Goal: Information Seeking & Learning: Learn about a topic

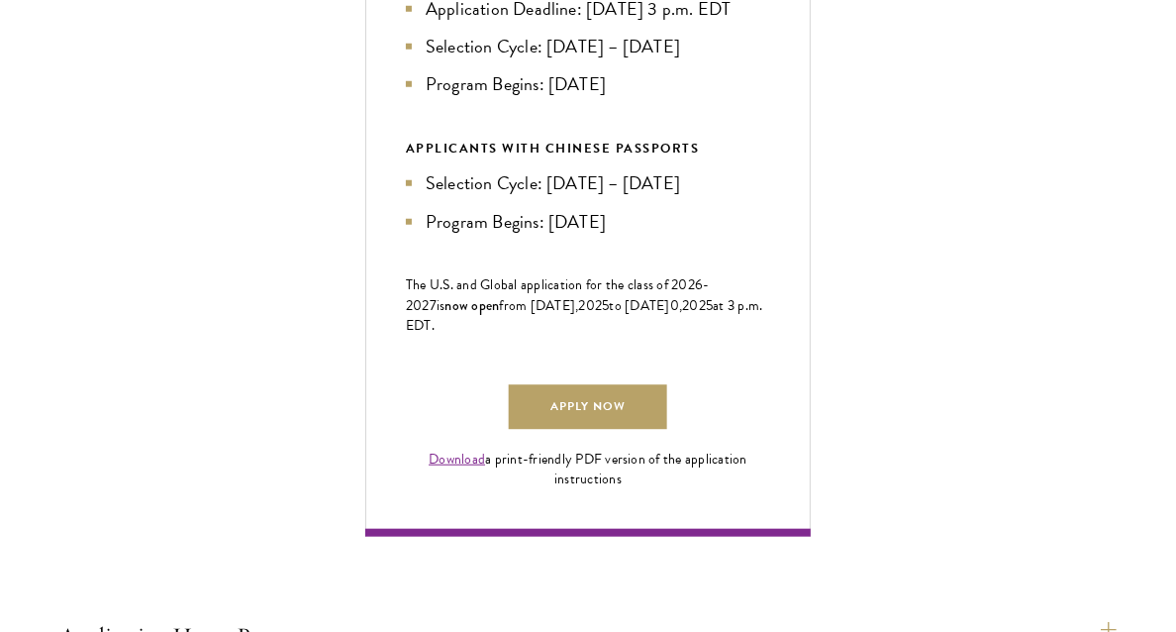
scroll to position [1134, 0]
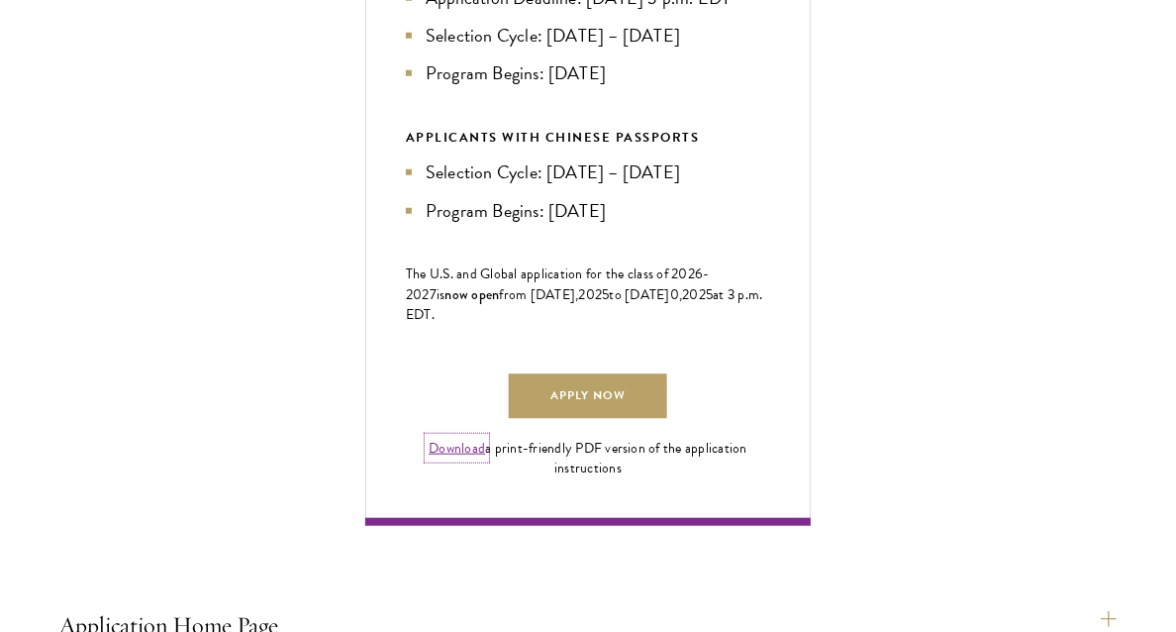
click at [464, 458] on link "Download" at bounding box center [457, 448] width 56 height 21
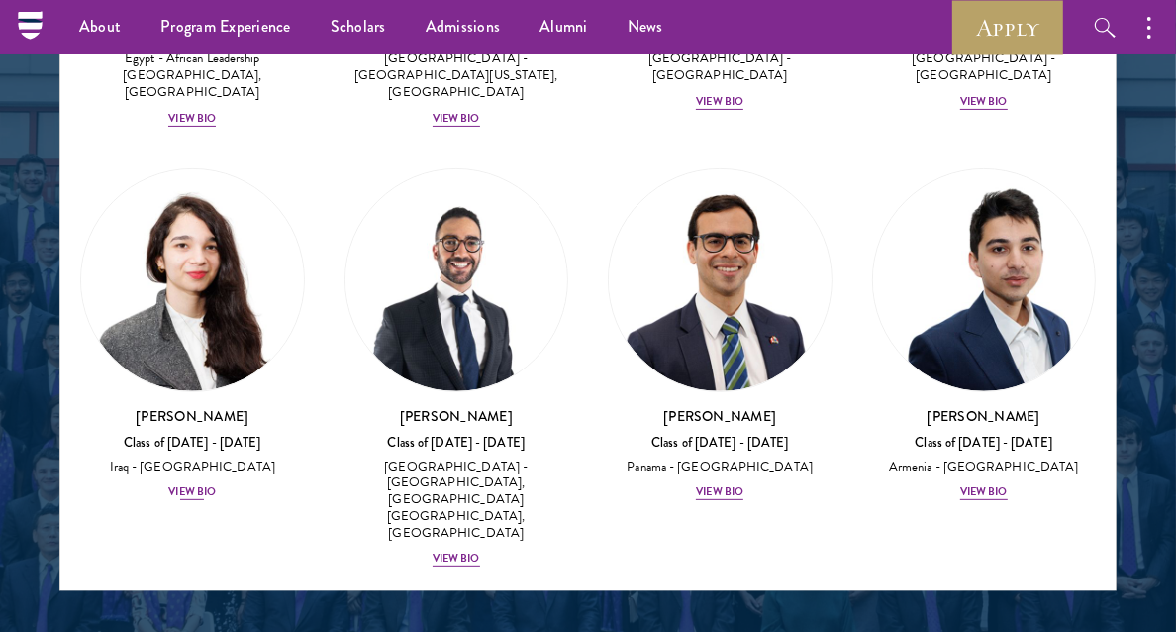
scroll to position [320, 0]
click at [187, 483] on div "View Bio" at bounding box center [192, 491] width 48 height 16
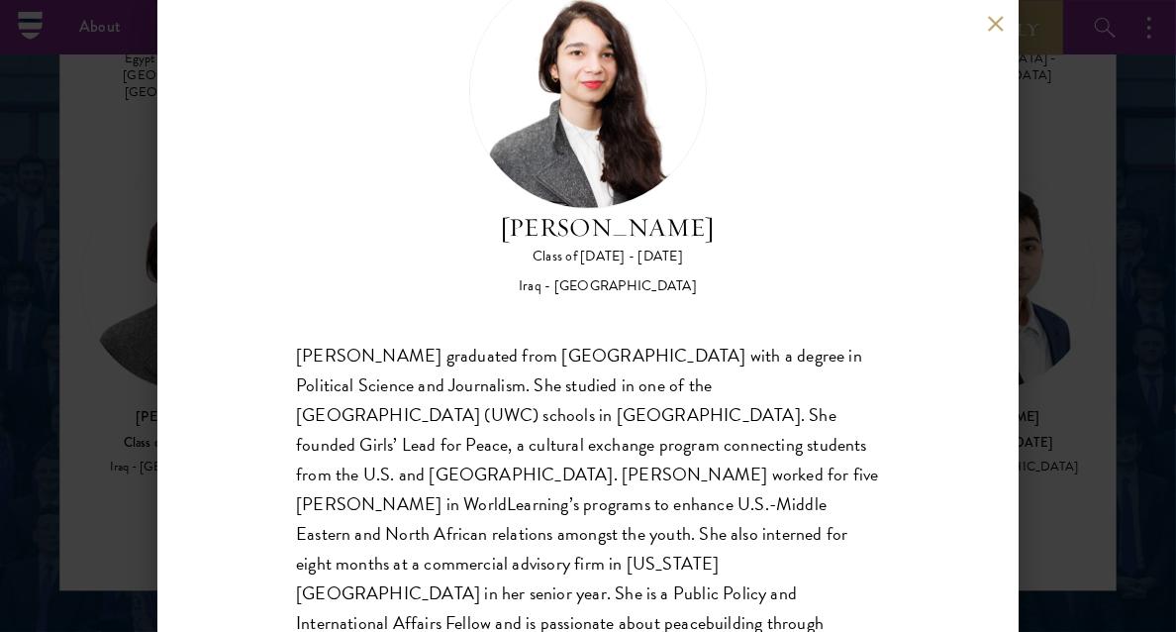
scroll to position [124, 0]
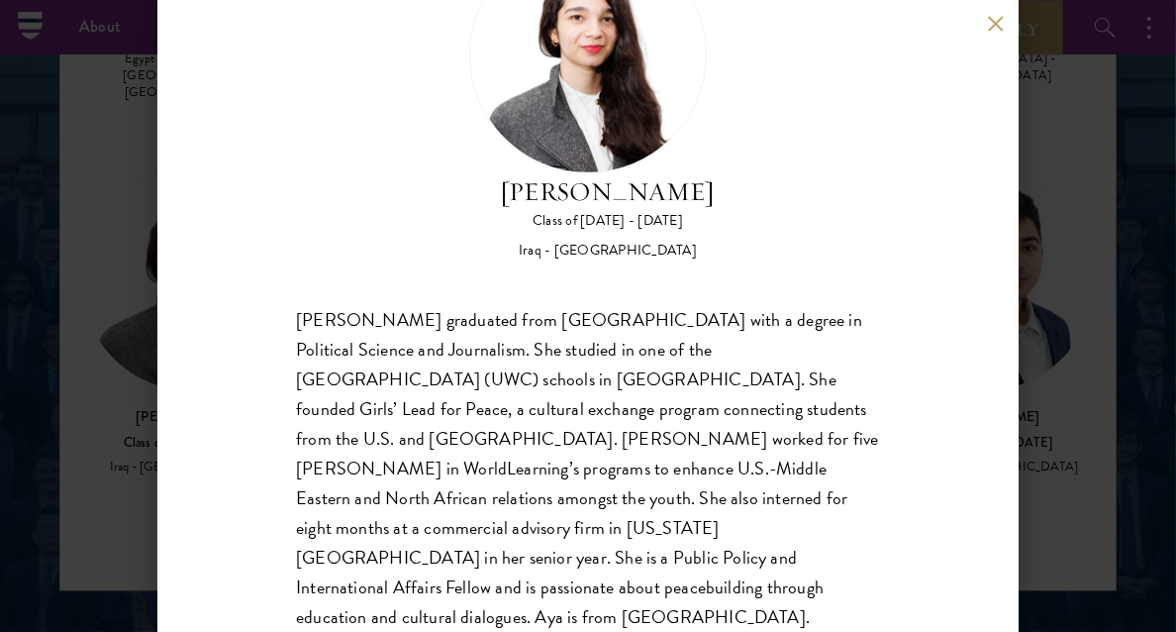
click at [255, 415] on div "Aya Al-Shakarchi Class of 2024 - 2025 Iraq - Concordia College Aya Al-Shakarchi…" at bounding box center [587, 316] width 861 height 632
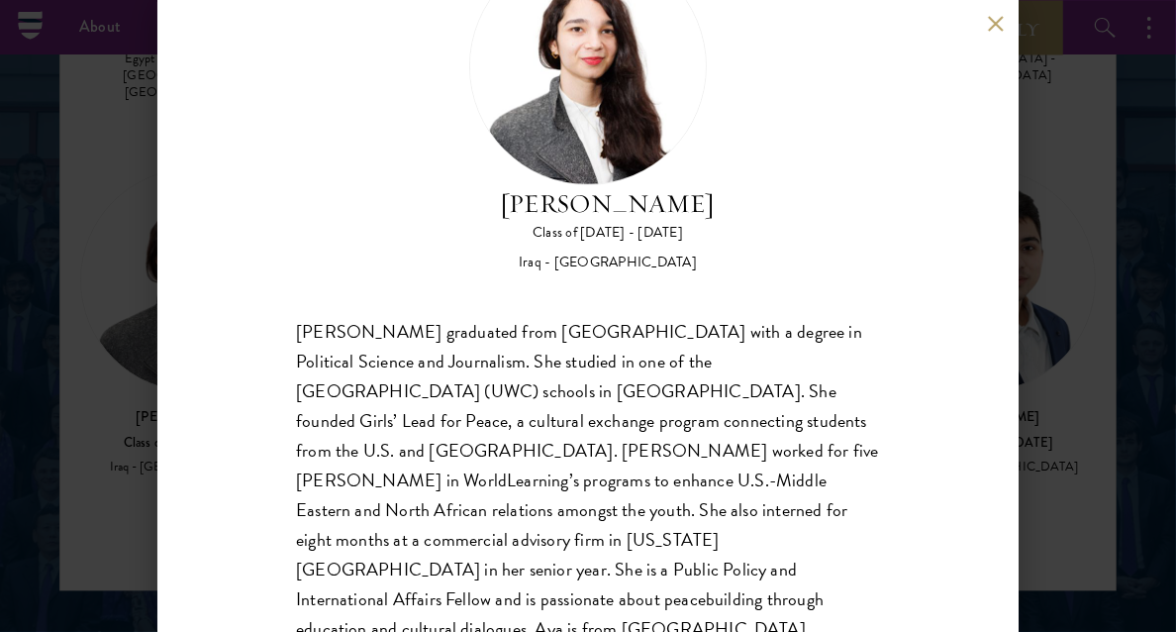
scroll to position [30, 0]
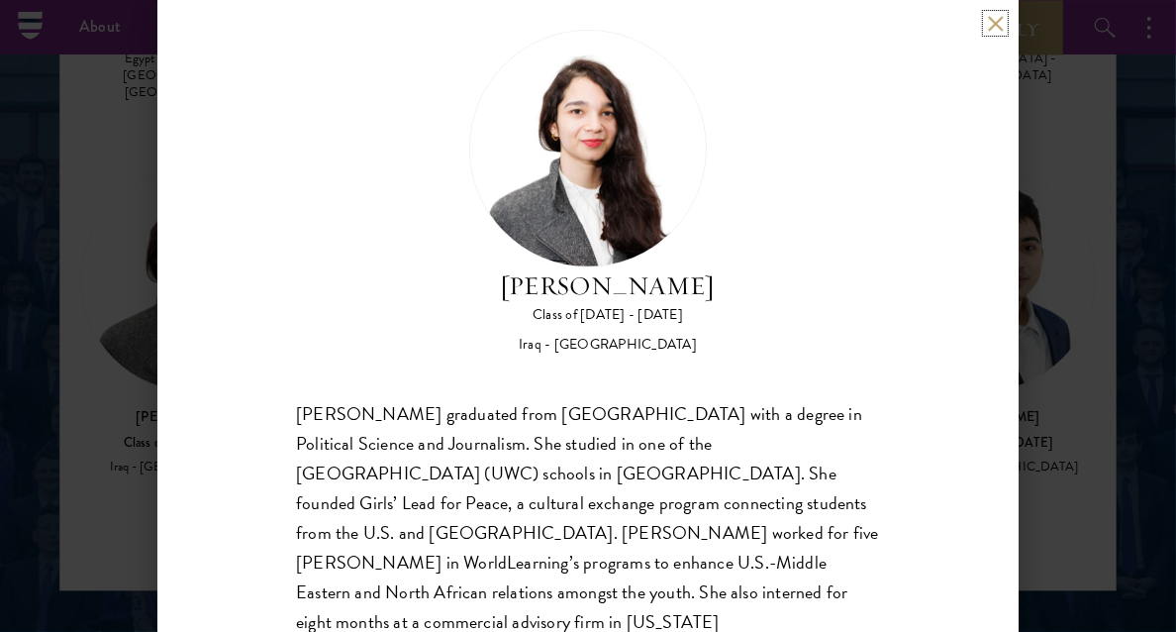
click at [993, 25] on button at bounding box center [995, 23] width 17 height 17
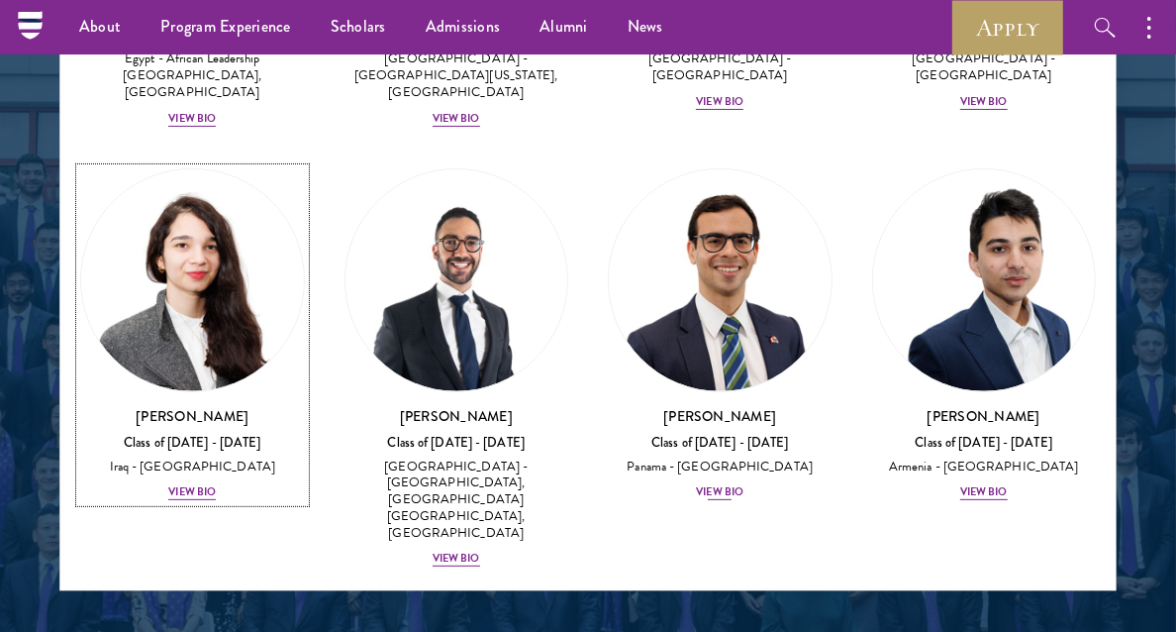
scroll to position [419, 0]
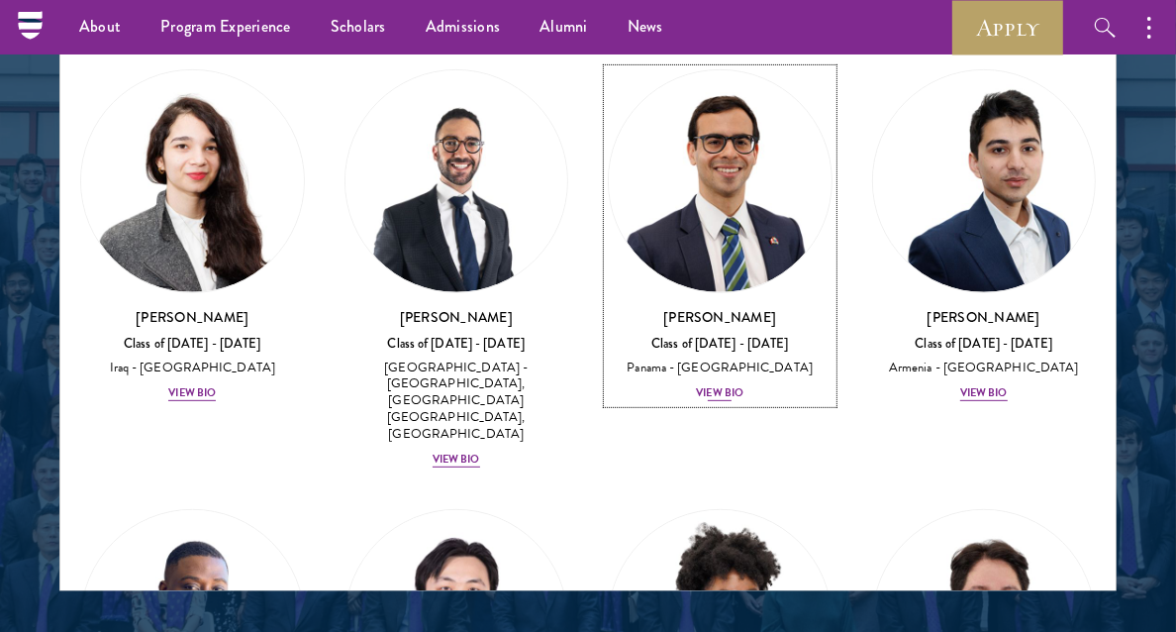
click at [717, 384] on div "View Bio" at bounding box center [720, 392] width 48 height 16
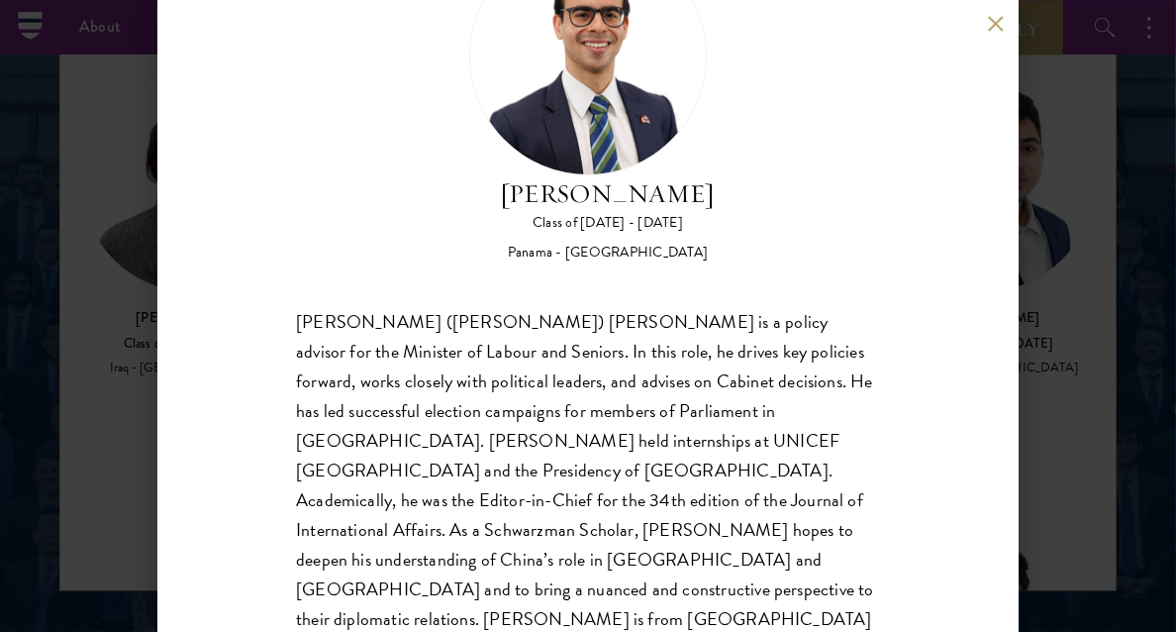
scroll to position [124, 0]
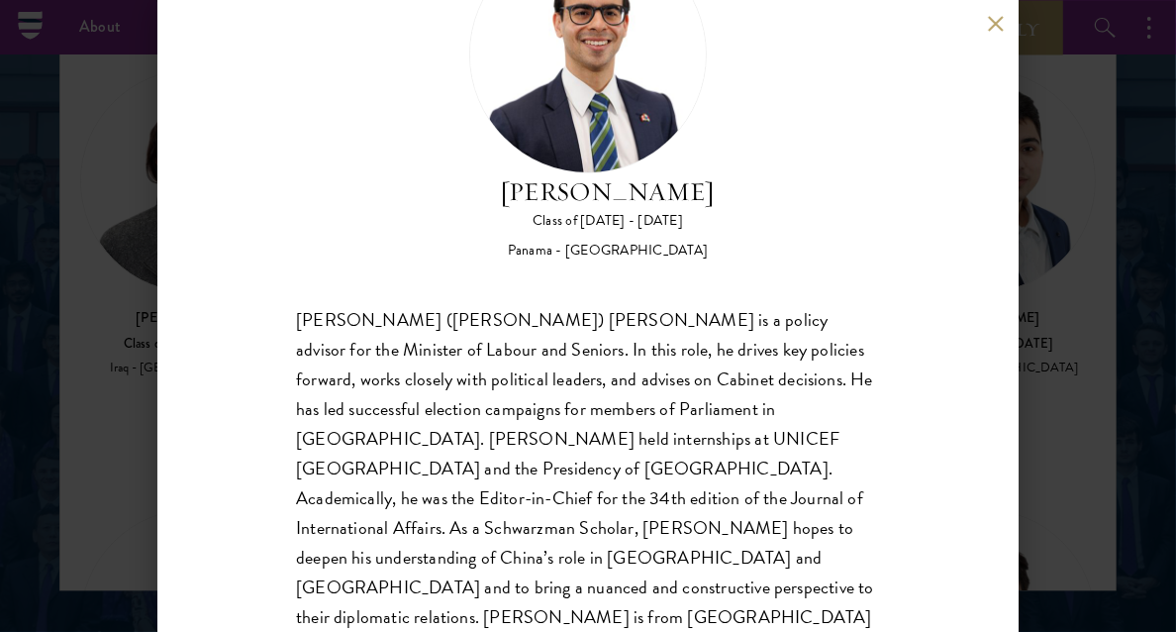
click at [409, 458] on div "Pedro (Felipe) Alfaro is a policy advisor for the Minister of Labour and Senior…" at bounding box center [588, 483] width 584 height 357
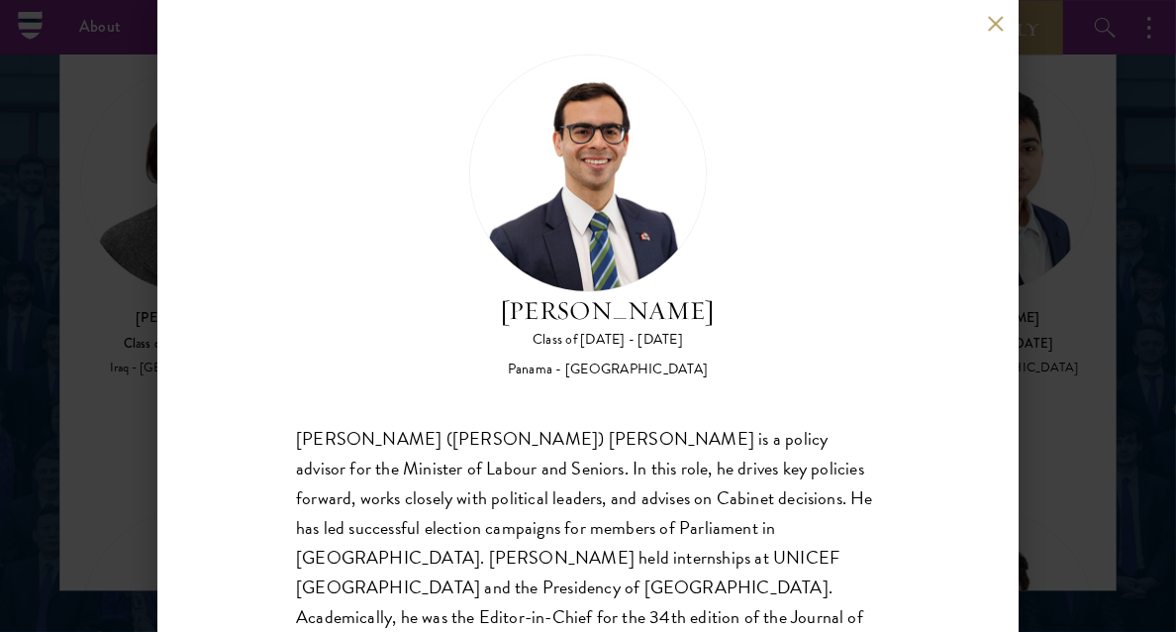
scroll to position [0, 0]
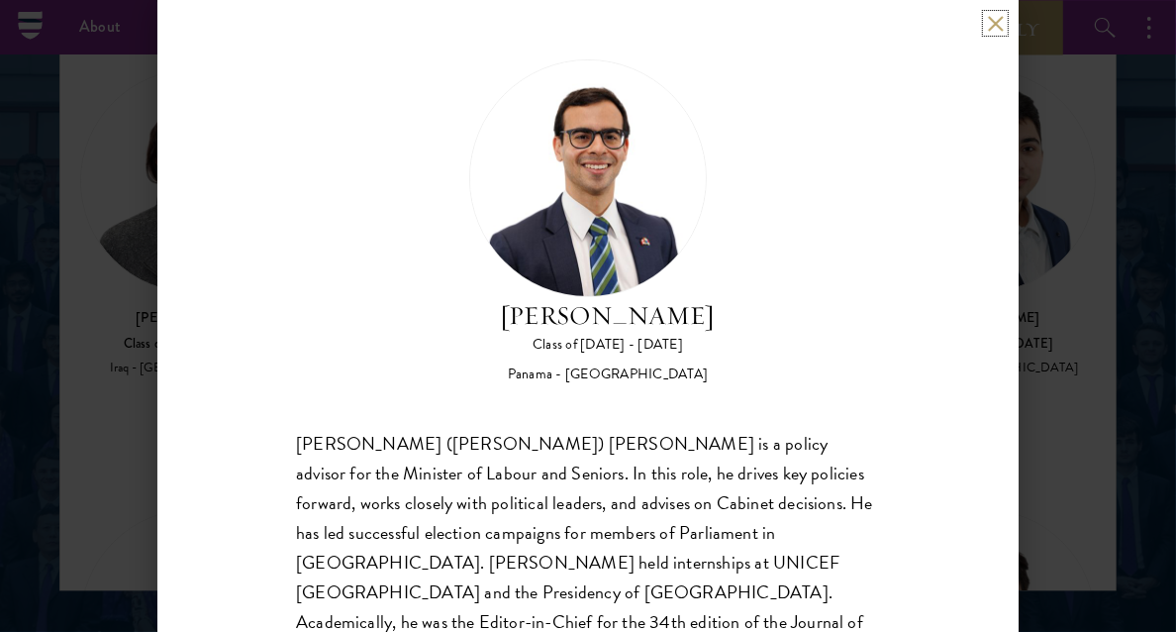
click at [993, 25] on button at bounding box center [995, 23] width 17 height 17
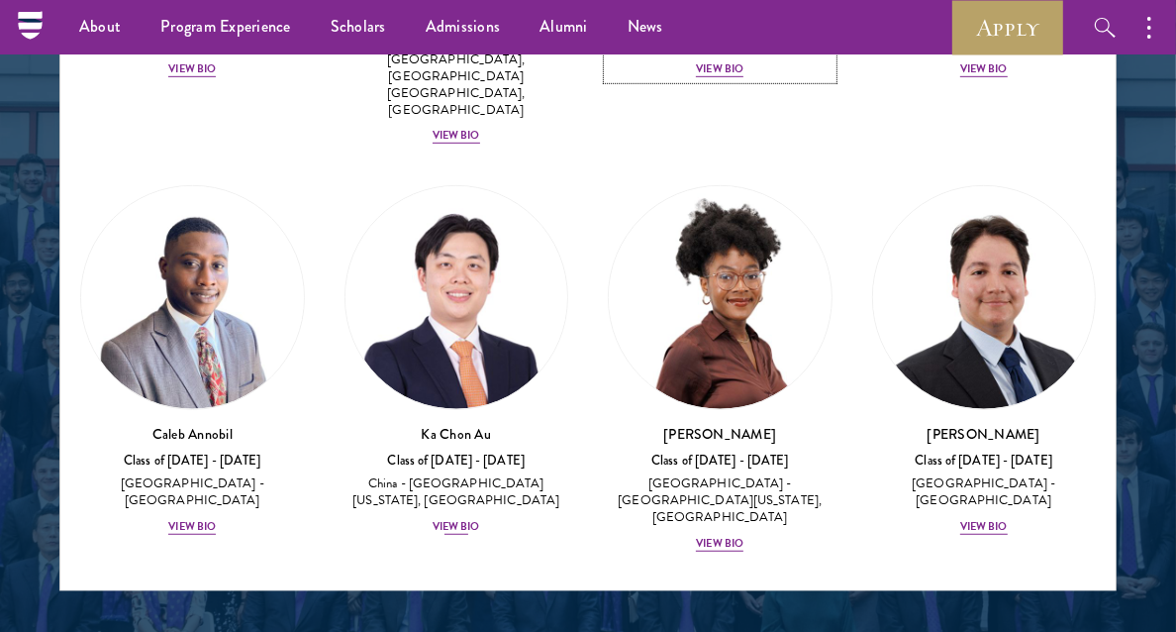
scroll to position [745, 0]
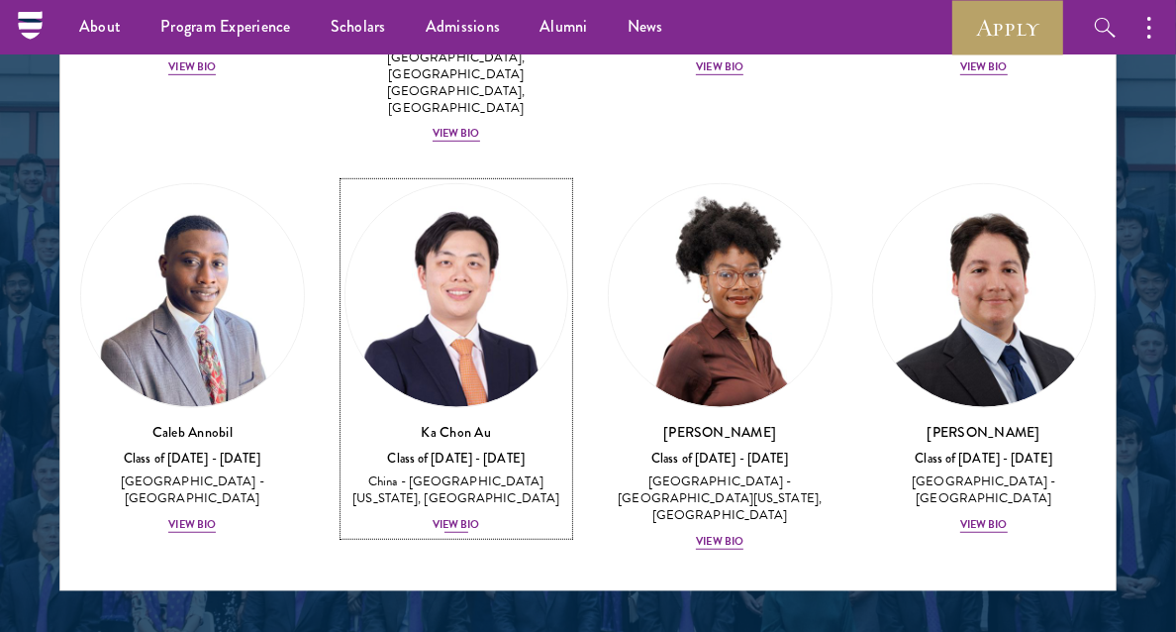
click at [453, 516] on div "View Bio" at bounding box center [457, 524] width 48 height 16
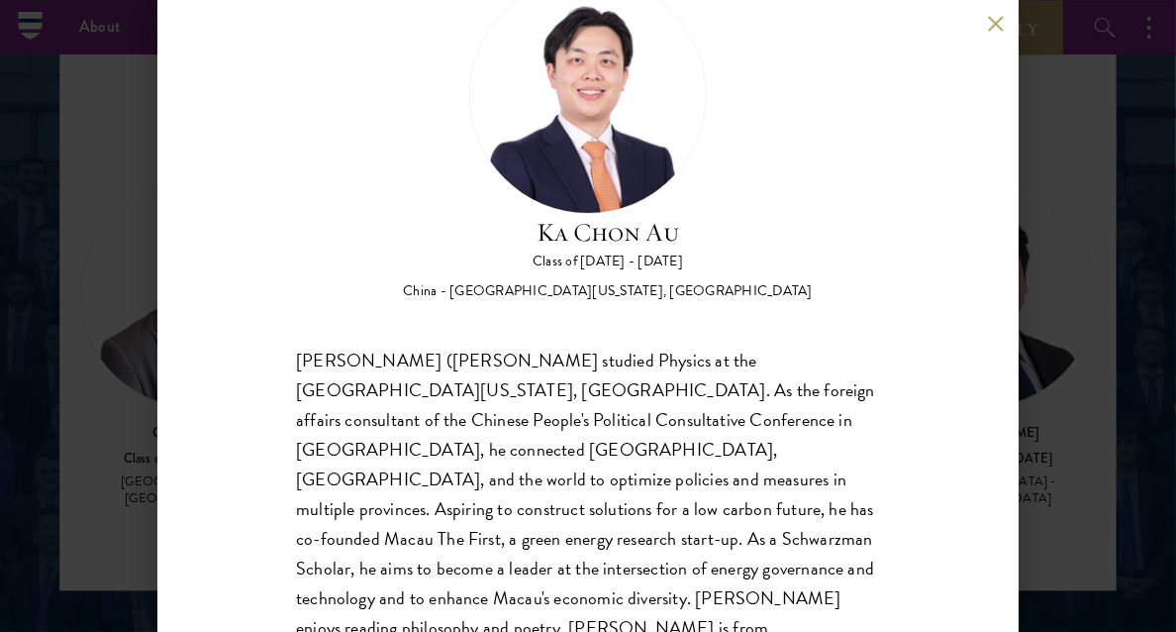
scroll to position [124, 0]
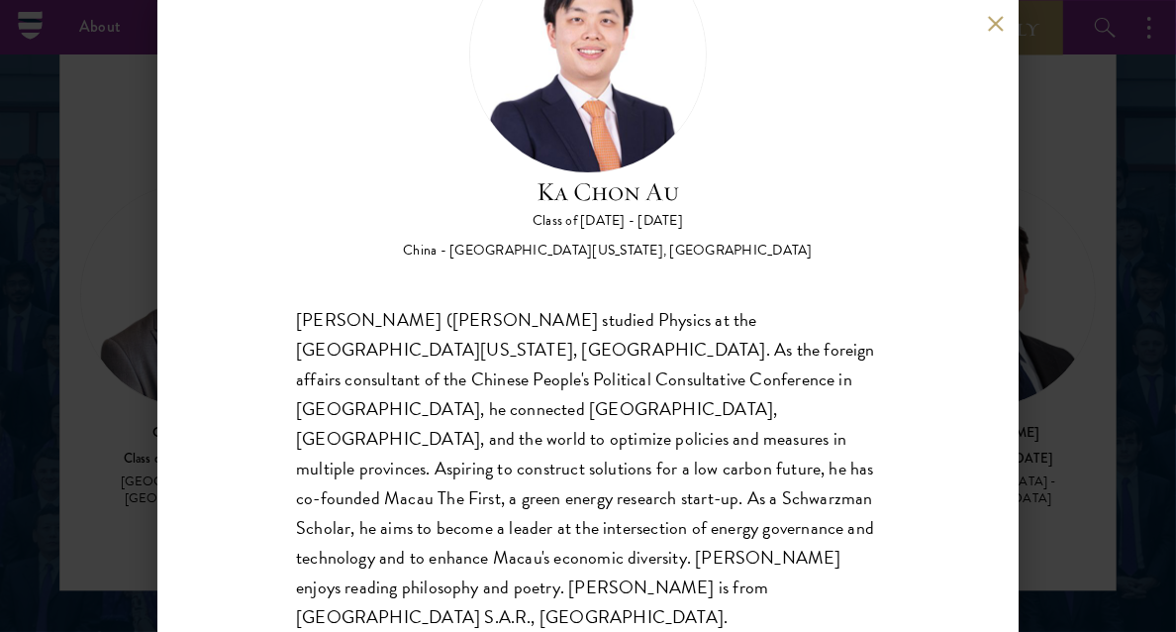
click at [987, 32] on div "Ka Chon Au Class of 2024 - 2025 China - University of California, San Diego Ka …" at bounding box center [587, 316] width 861 height 632
click at [998, 19] on button at bounding box center [995, 23] width 17 height 17
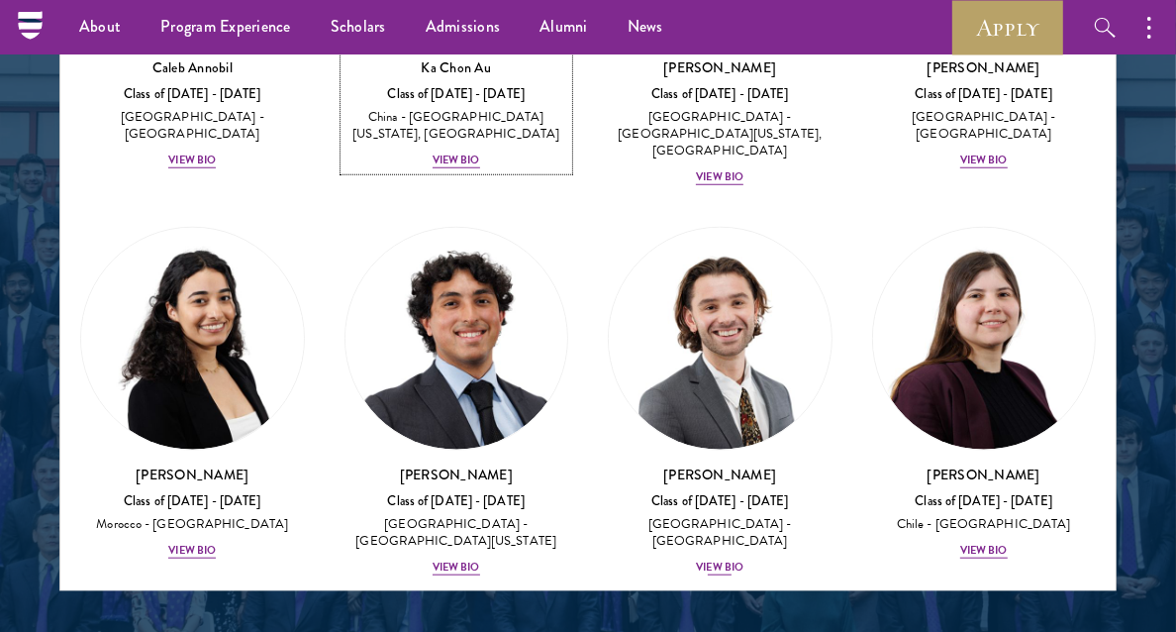
scroll to position [1110, 0]
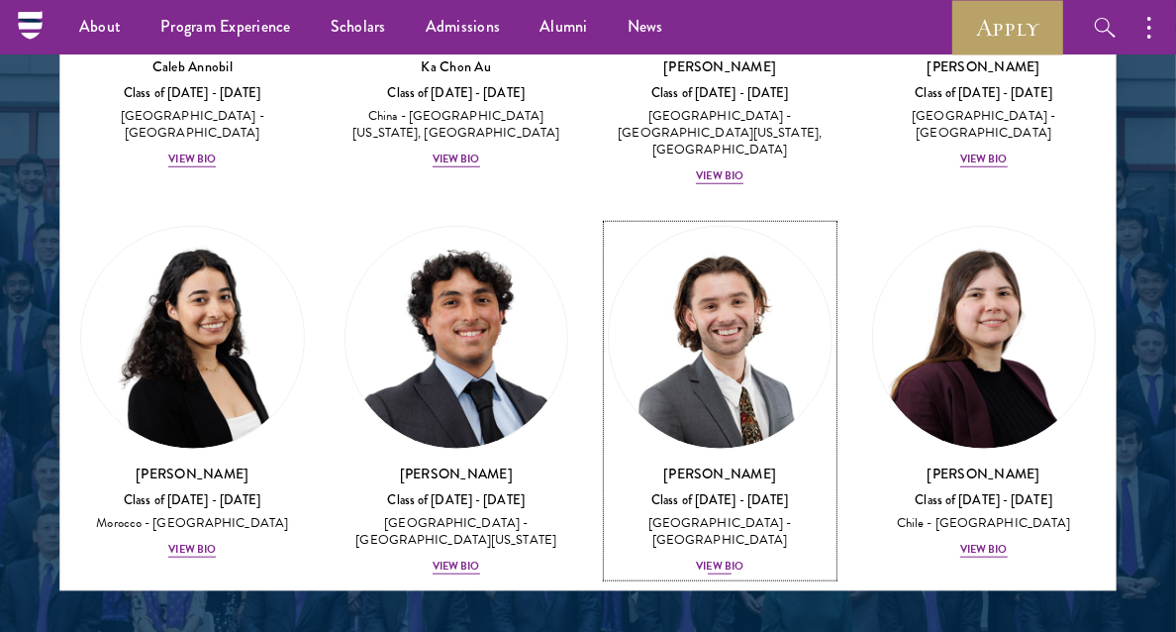
click at [703, 557] on div "View Bio" at bounding box center [720, 565] width 48 height 16
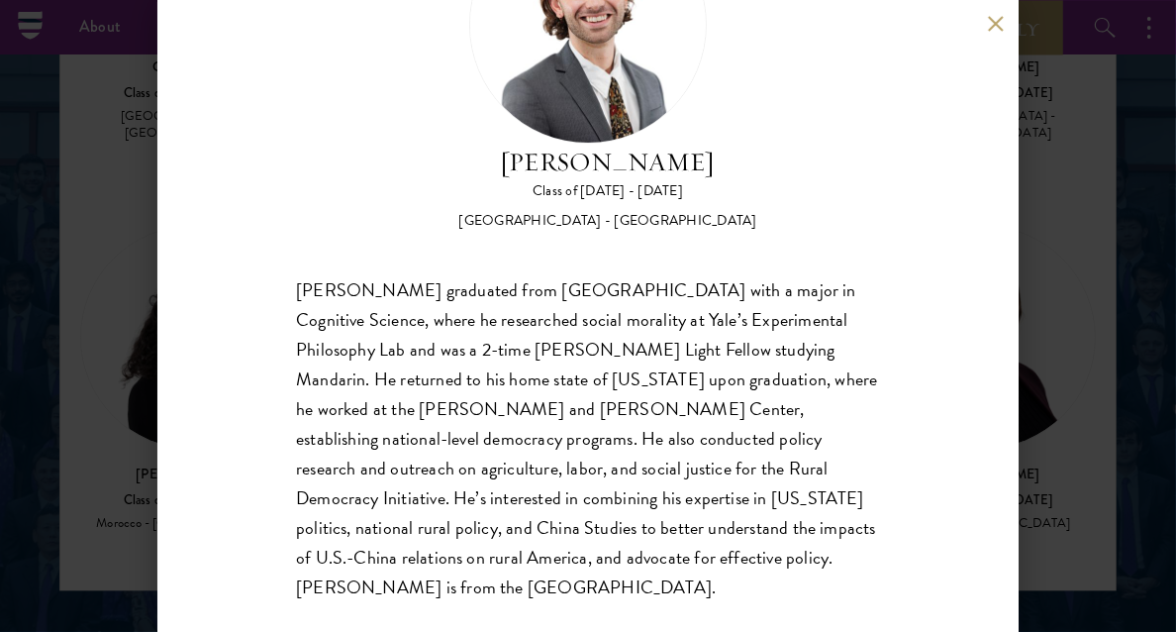
scroll to position [152, 0]
click at [81, 480] on div "Brendan Campbell Class of 2024 - 2025 United States of America - Yale Universit…" at bounding box center [588, 316] width 1176 height 632
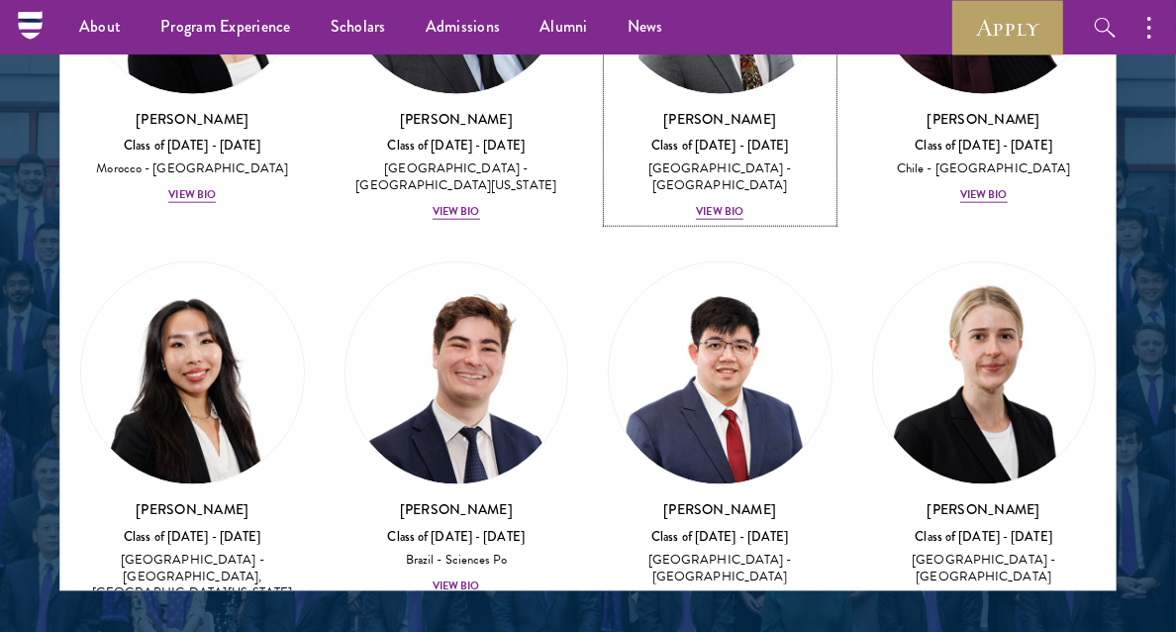
scroll to position [1479, 0]
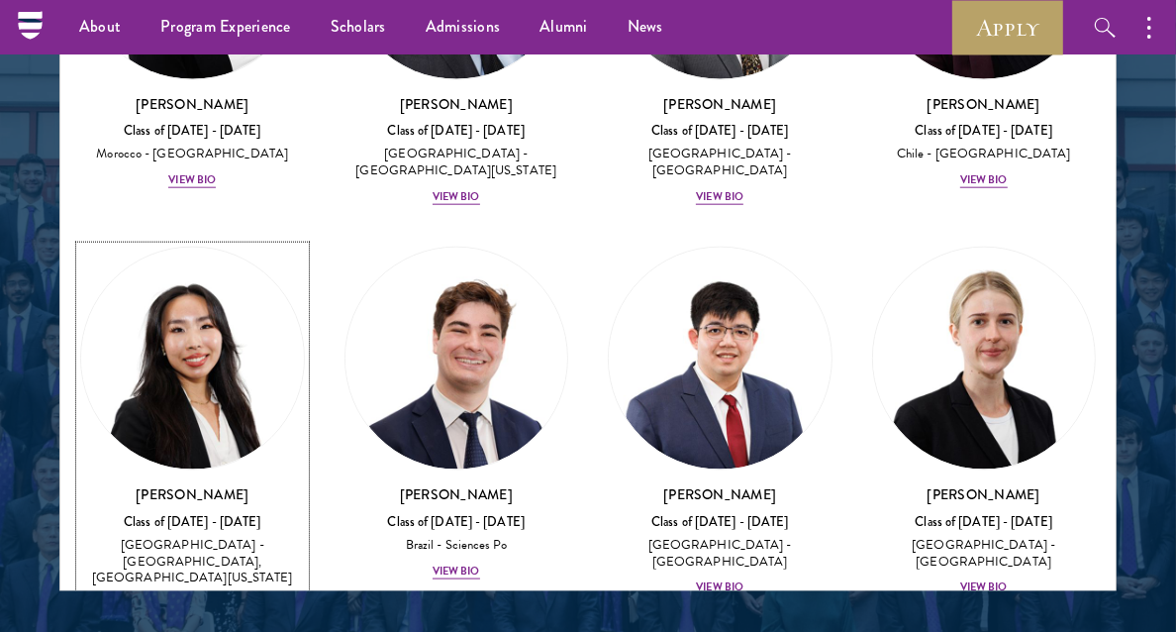
click at [189, 595] on div "View Bio" at bounding box center [192, 603] width 48 height 16
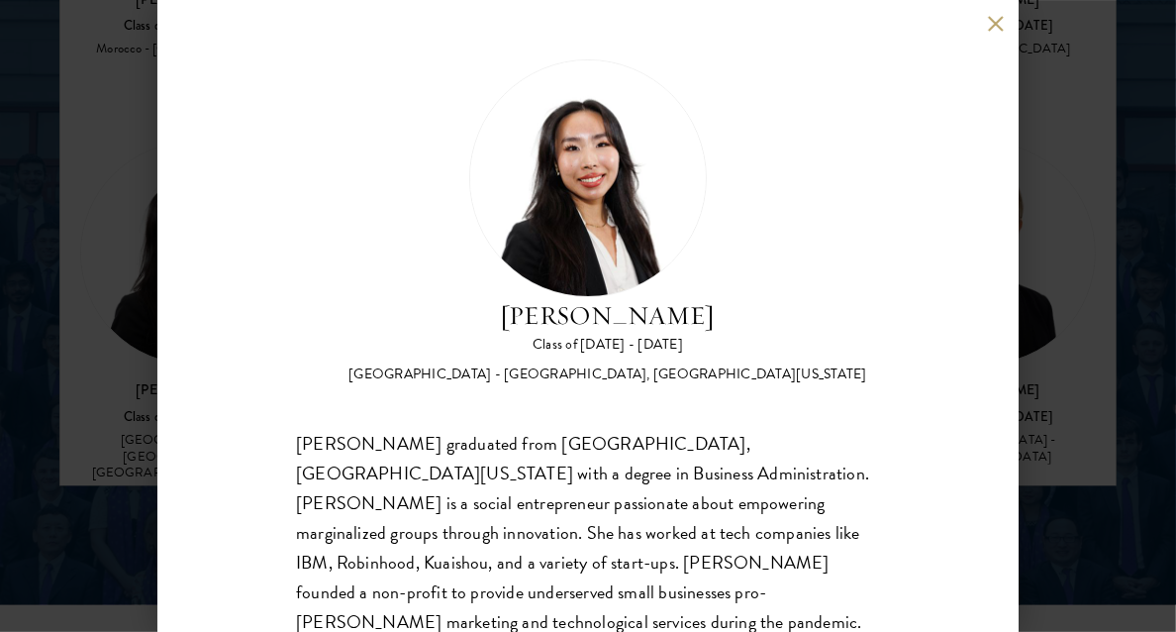
click at [996, 23] on button at bounding box center [995, 23] width 17 height 17
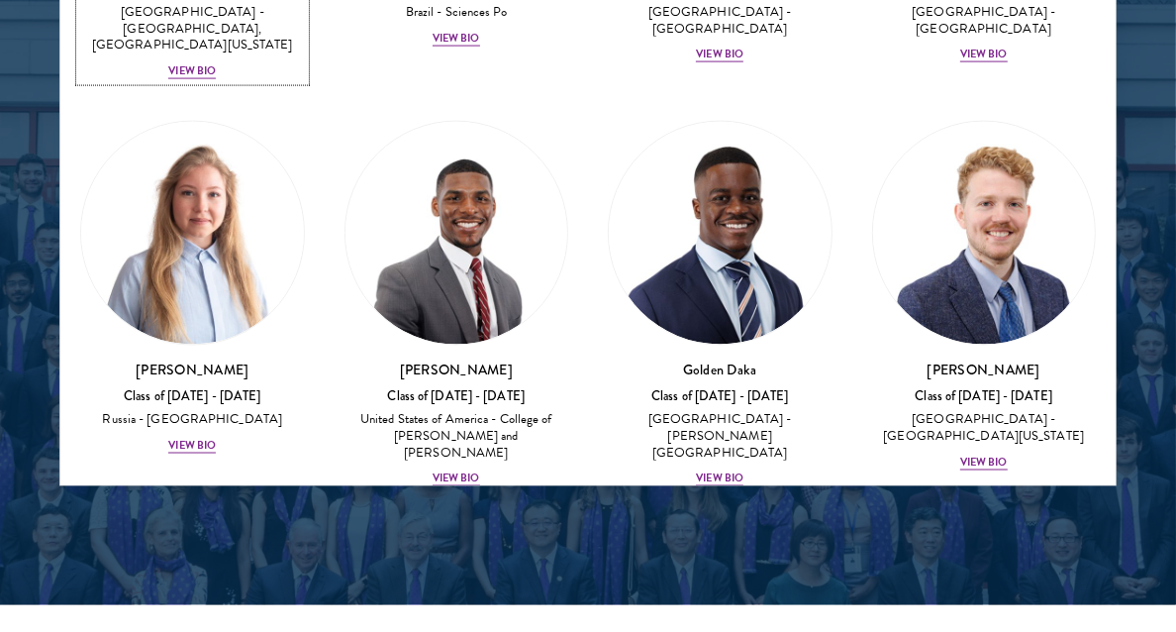
scroll to position [1906, 0]
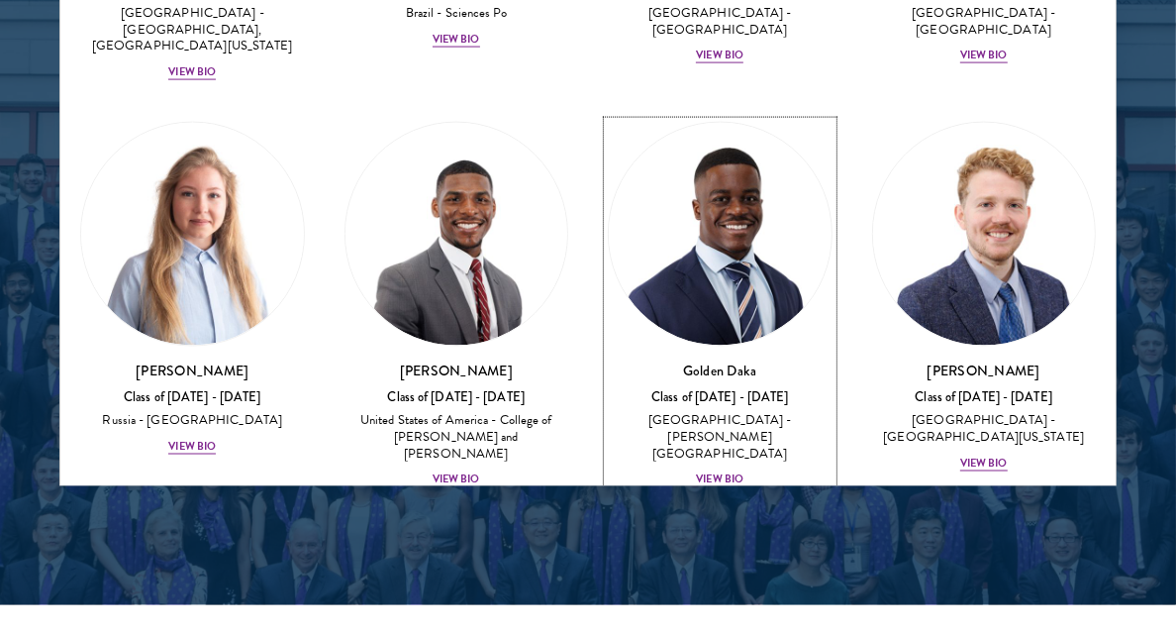
click at [718, 470] on div "View Bio" at bounding box center [720, 478] width 48 height 16
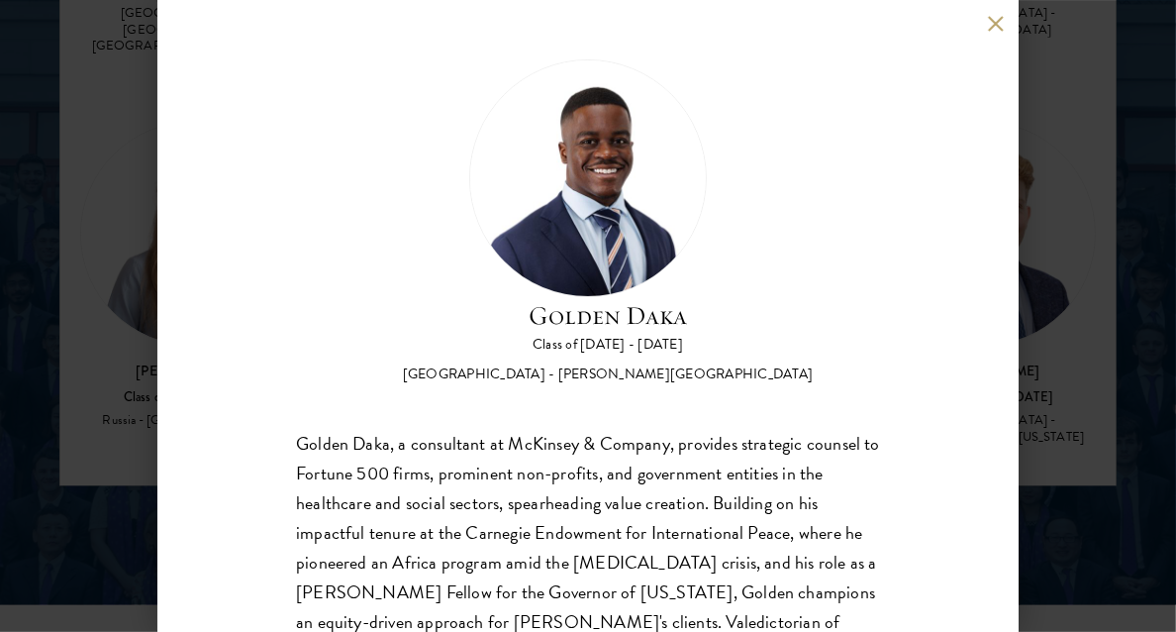
scroll to position [124, 0]
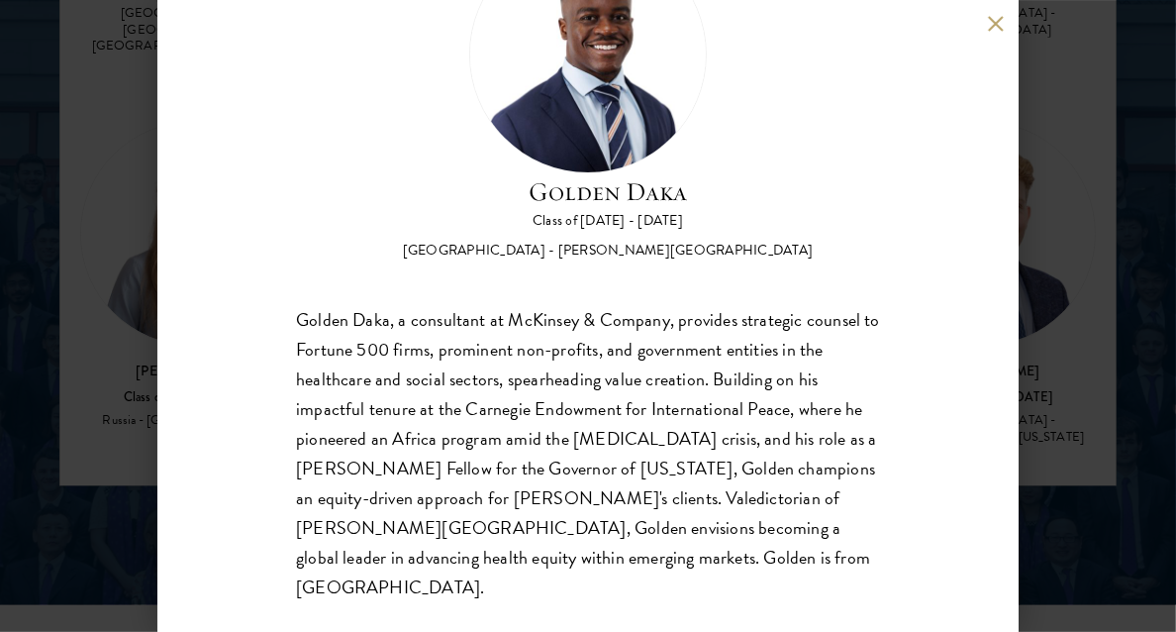
click at [79, 412] on div "Golden Daka Class of 2024 - 2025 Zambia - Morehouse College Golden Daka, a cons…" at bounding box center [588, 316] width 1176 height 632
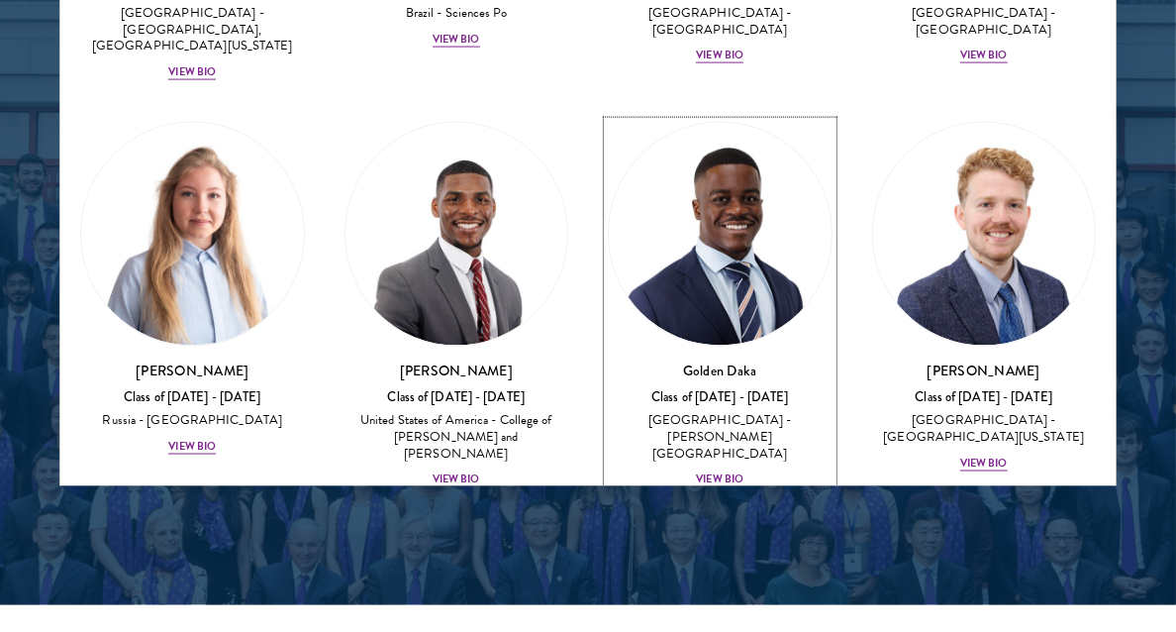
scroll to position [1886, 0]
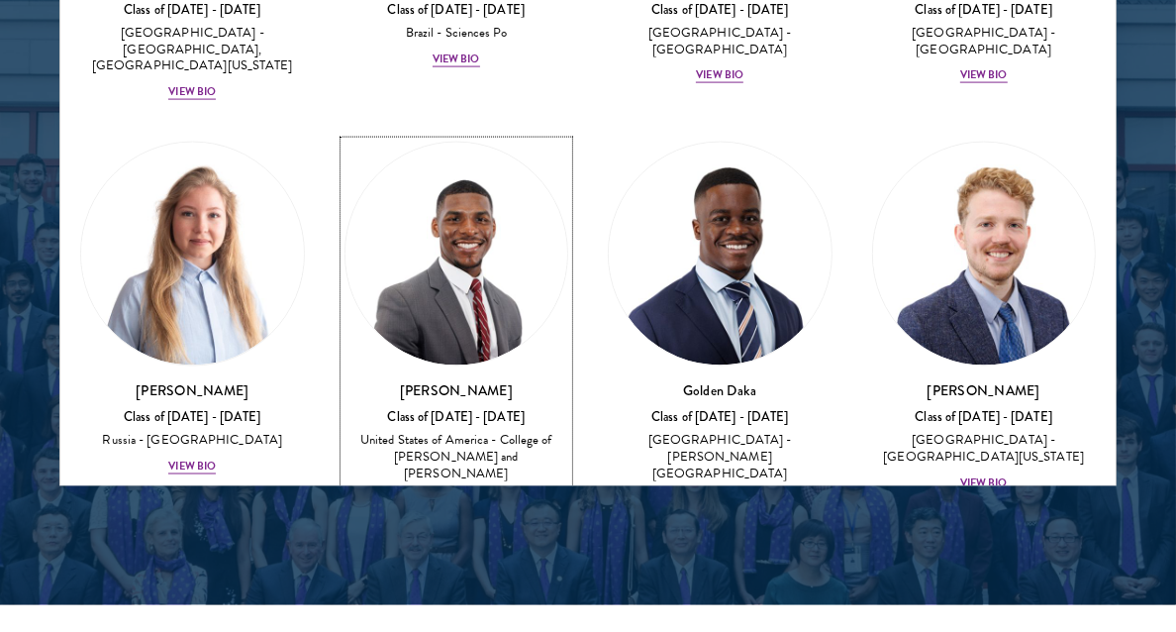
click at [456, 490] on div "View Bio" at bounding box center [457, 498] width 48 height 16
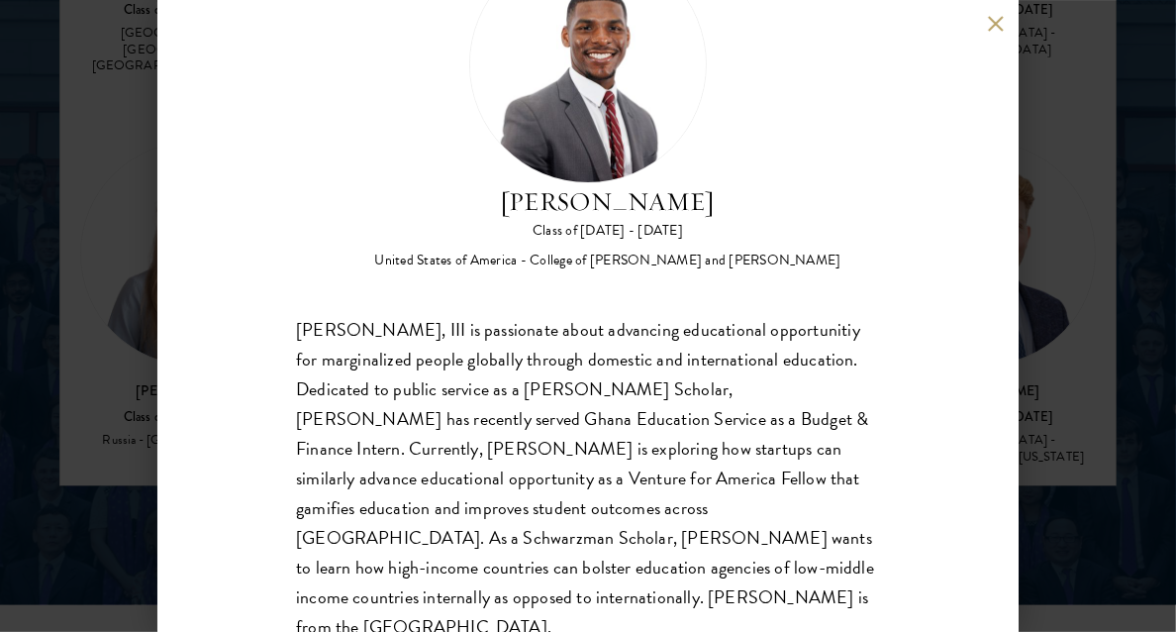
scroll to position [153, 0]
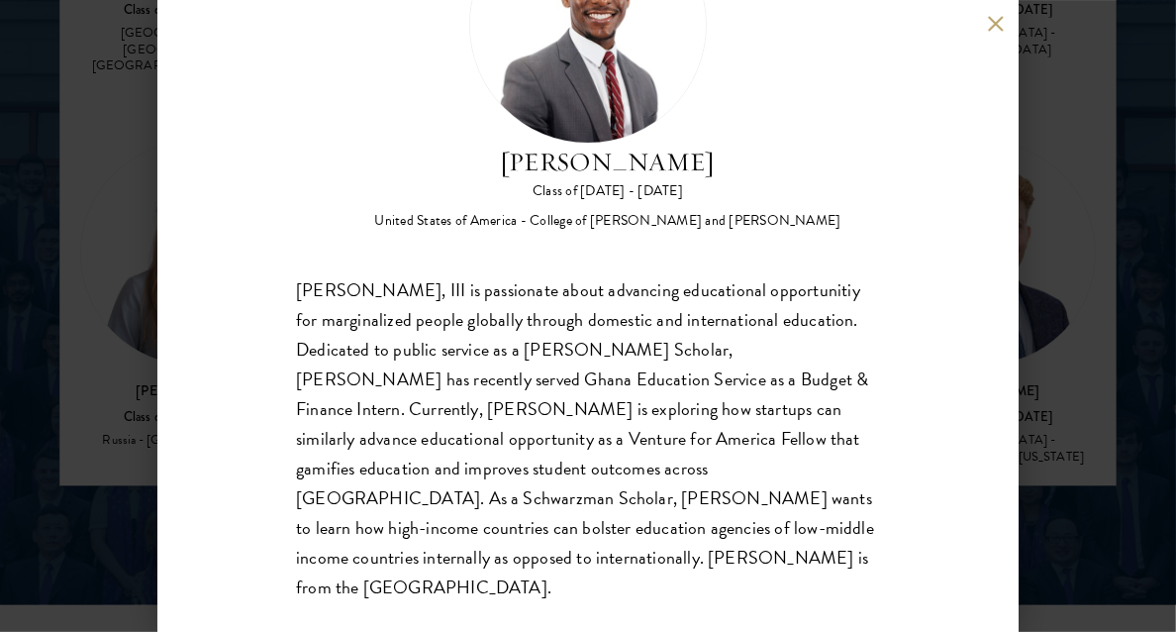
click at [999, 23] on button at bounding box center [995, 23] width 17 height 17
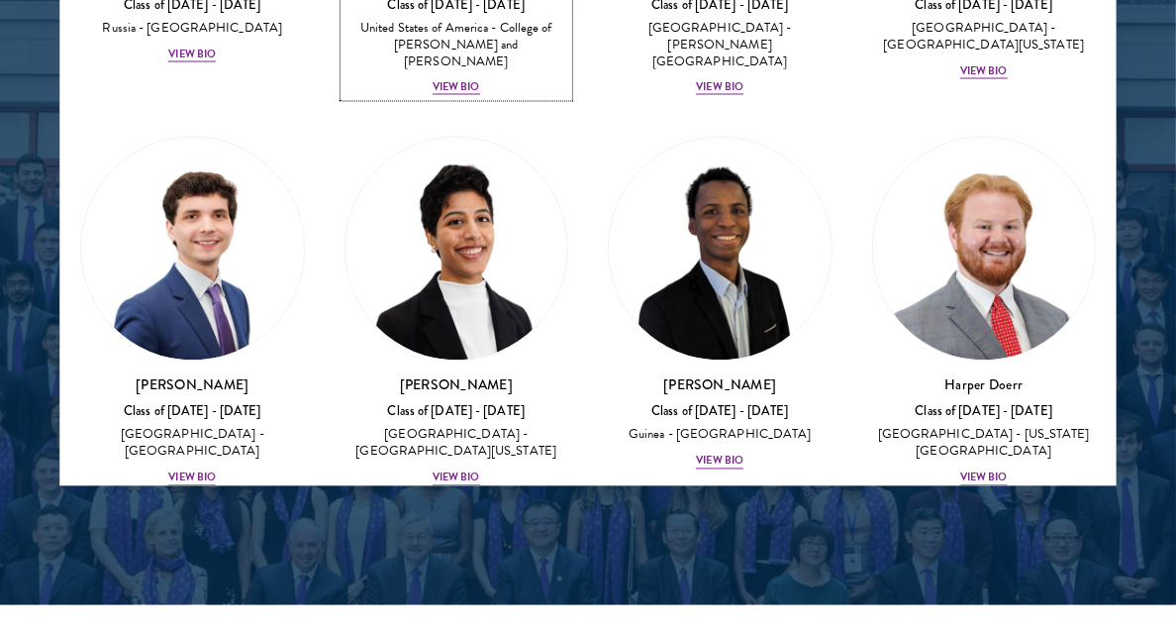
scroll to position [2299, 0]
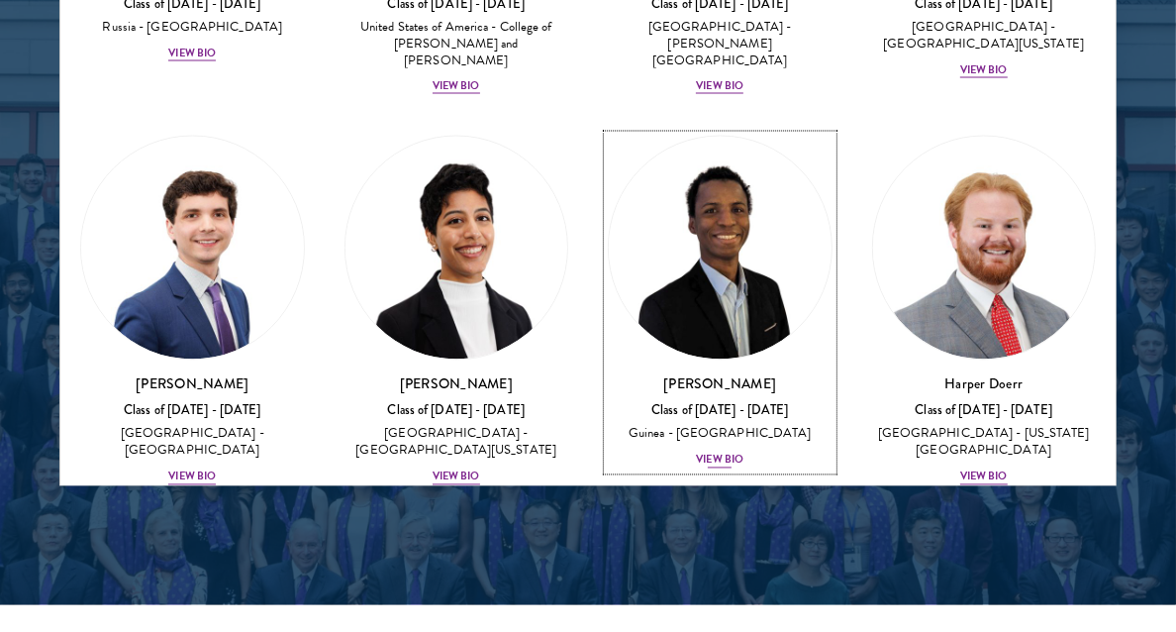
click at [716, 452] on div "View Bio" at bounding box center [720, 460] width 48 height 16
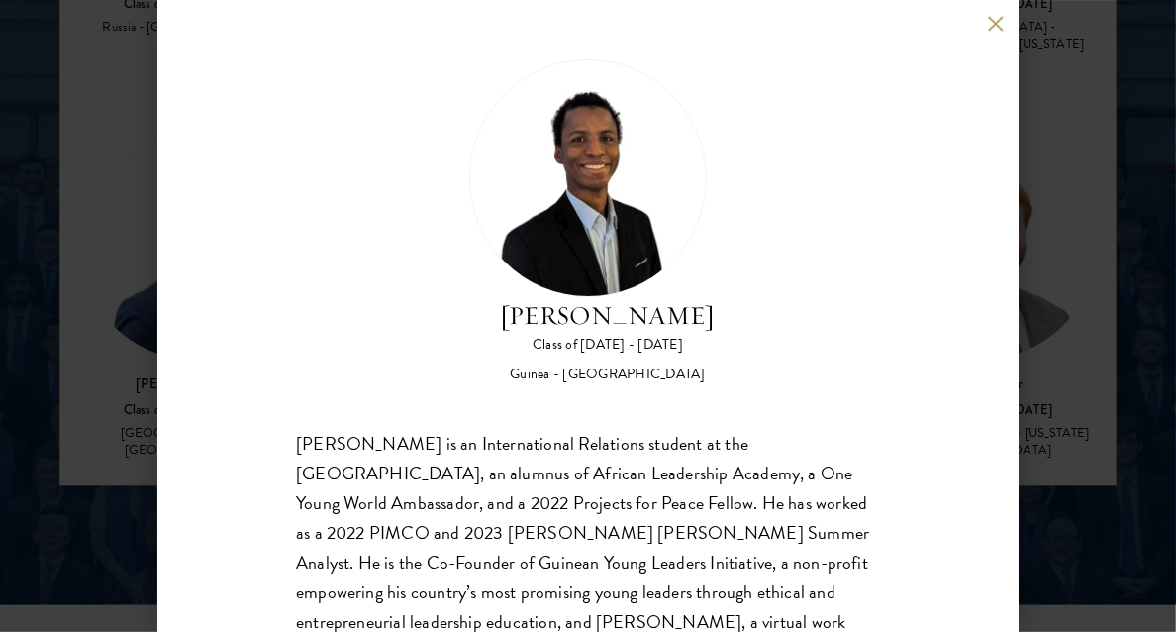
scroll to position [153, 0]
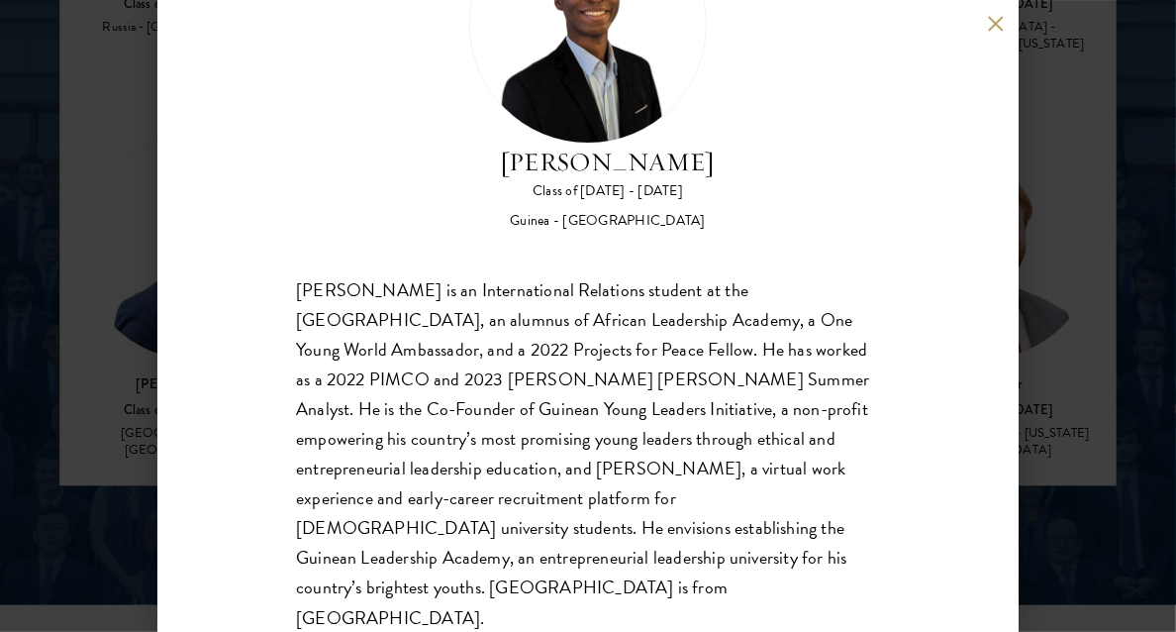
click at [121, 451] on div "Souleymane Diallo Class of 2024 - 2025 Guinea - University of Rochester Souleym…" at bounding box center [588, 316] width 1176 height 632
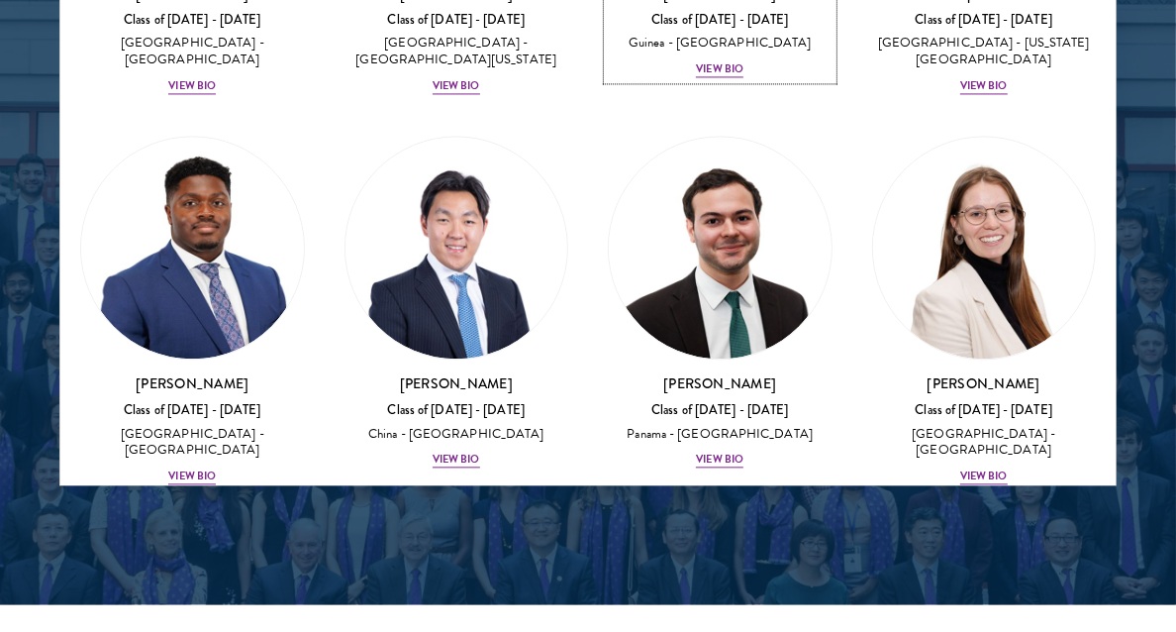
scroll to position [2692, 0]
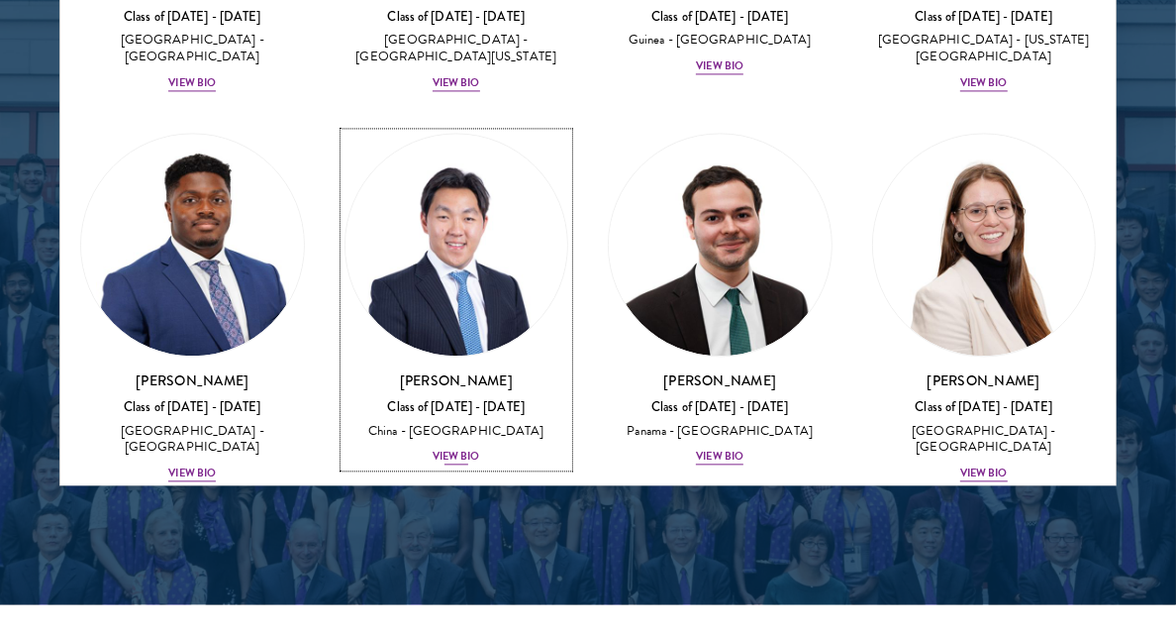
click at [457, 449] on div "View Bio" at bounding box center [457, 457] width 48 height 16
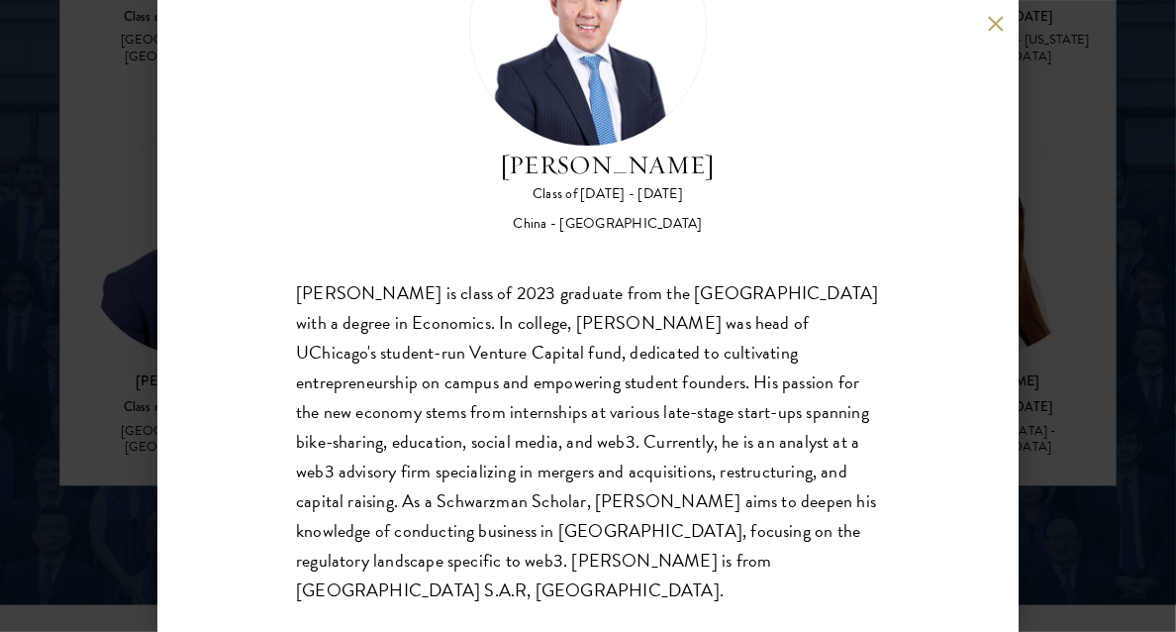
scroll to position [153, 0]
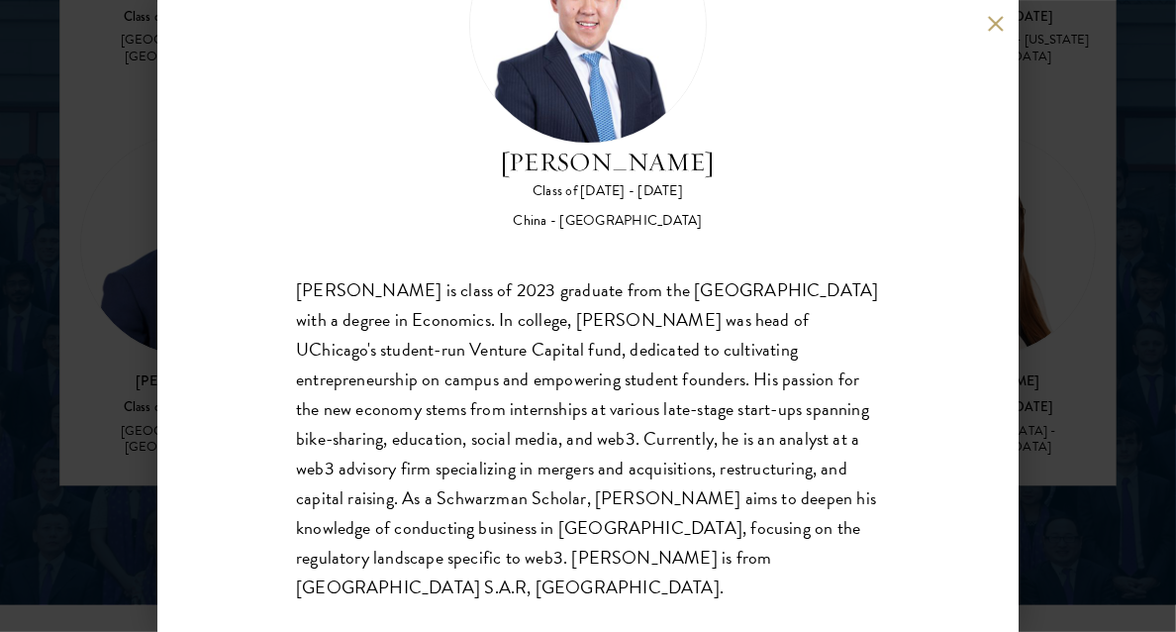
click at [64, 436] on div "Wesley Fang Class of 2024 - 2025 China - University of Chicago Wesley Fang is c…" at bounding box center [588, 316] width 1176 height 632
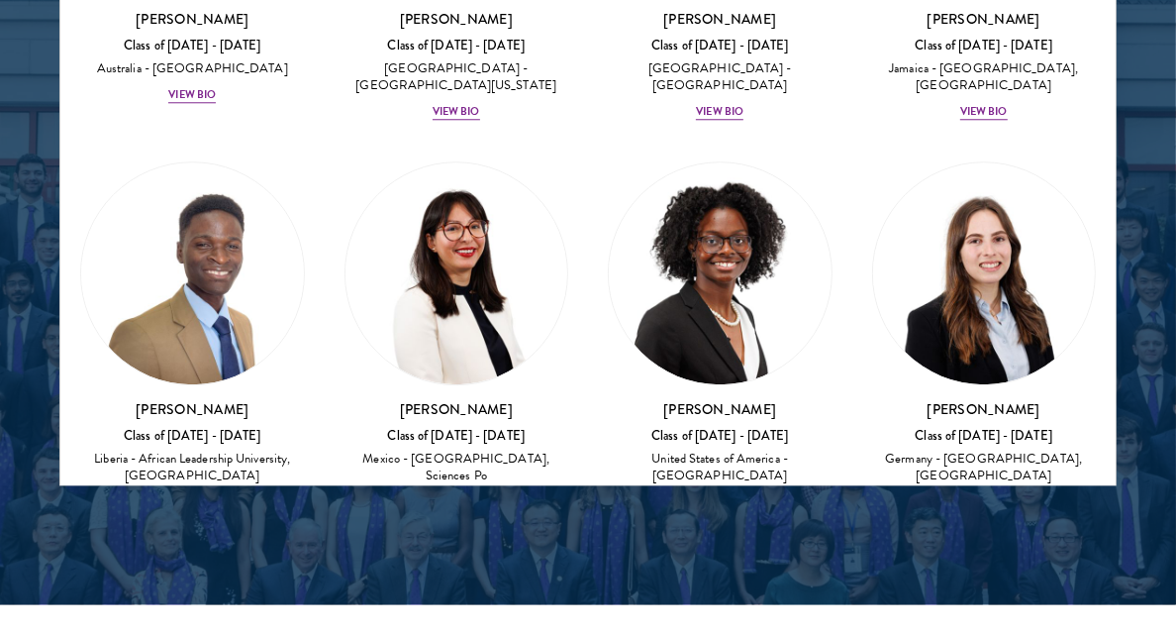
scroll to position [3447, 0]
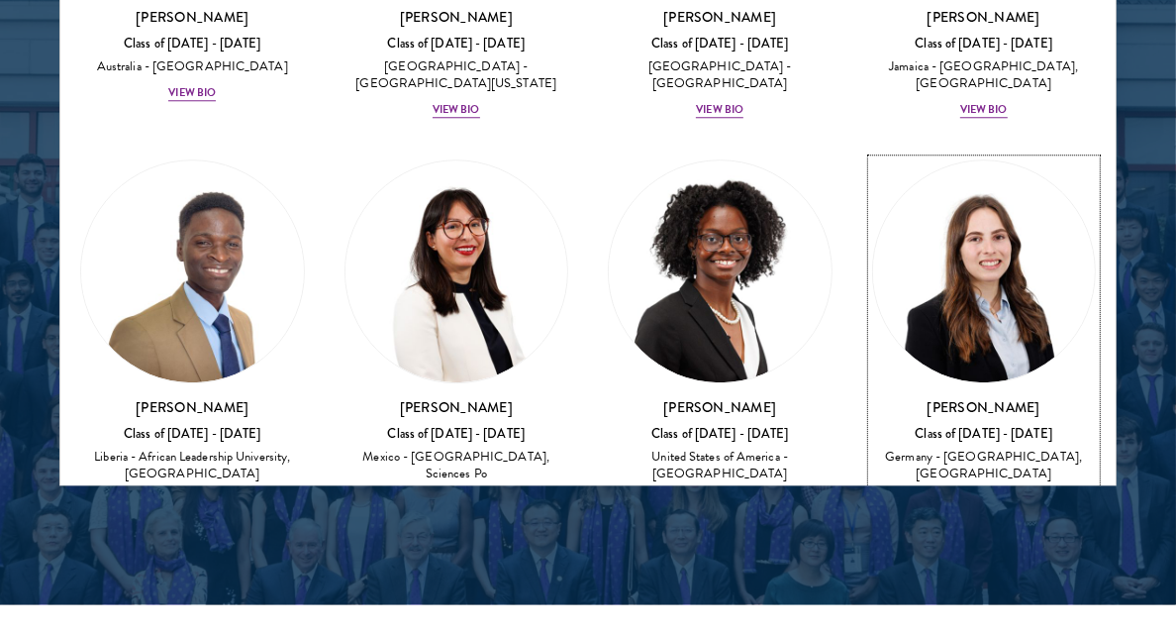
click at [973, 492] on div "View Bio" at bounding box center [984, 500] width 48 height 16
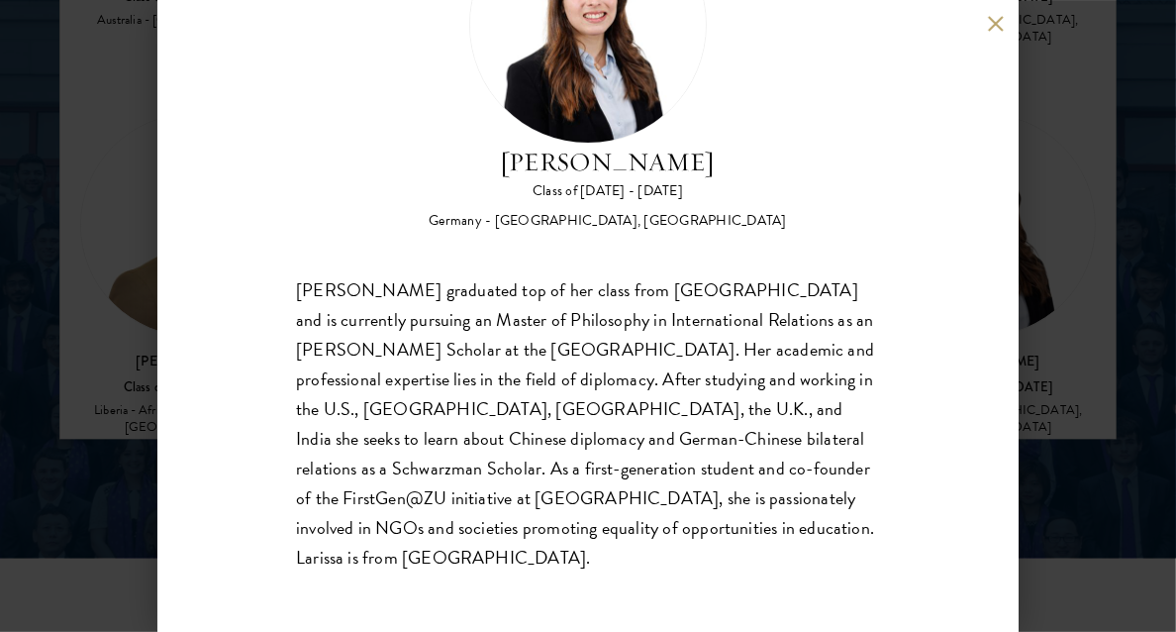
scroll to position [80, 0]
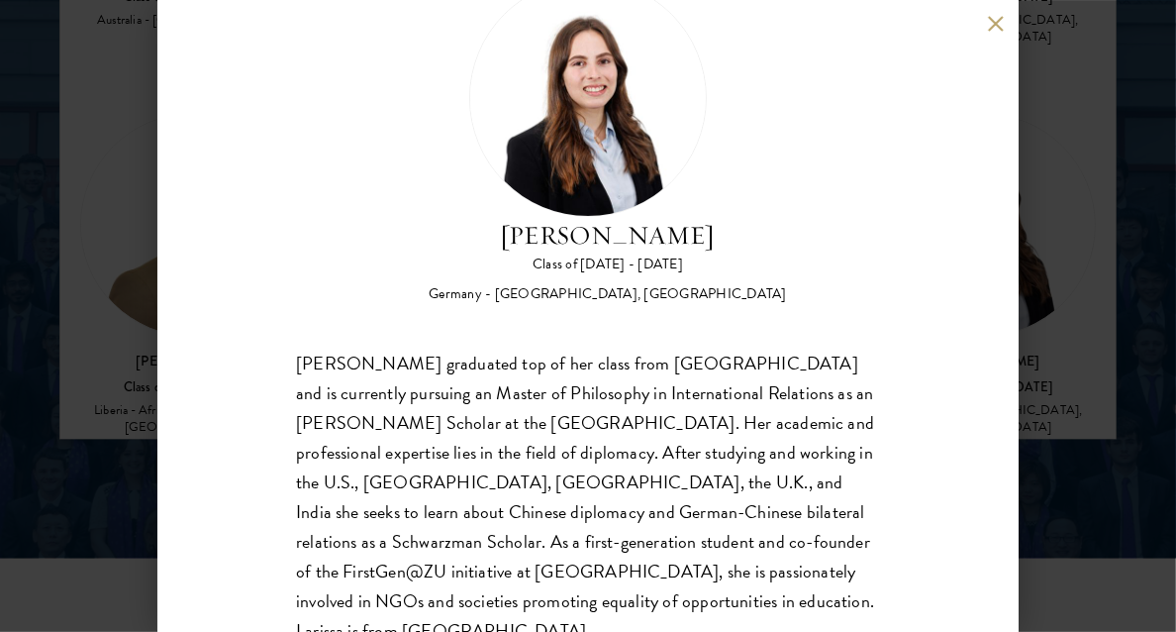
click at [992, 23] on button at bounding box center [995, 23] width 17 height 17
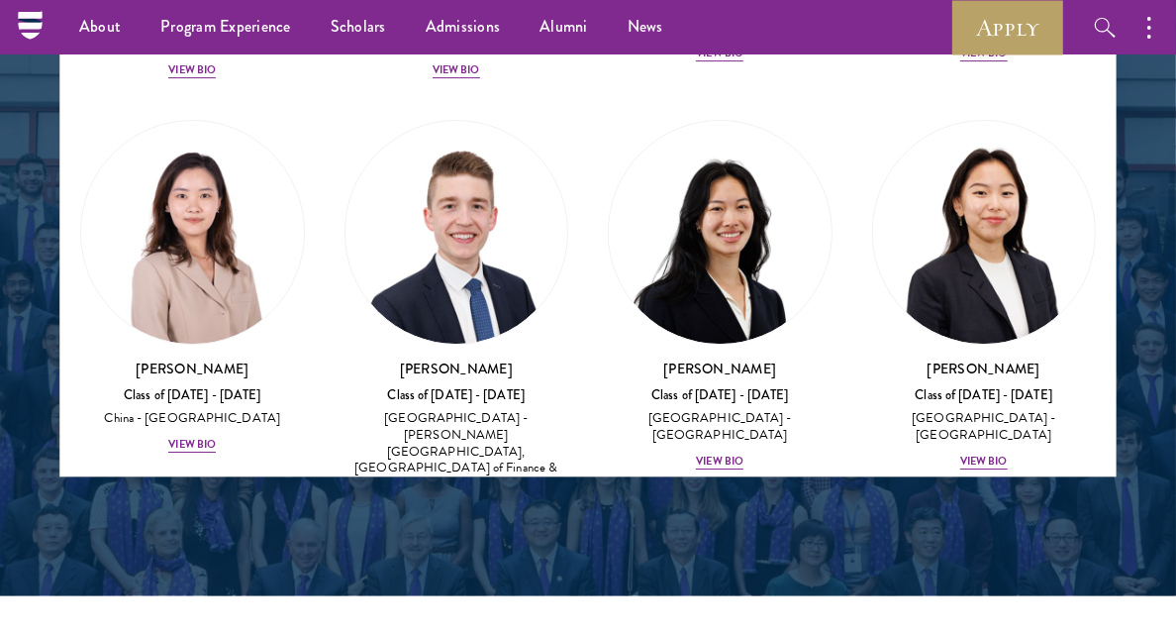
scroll to position [4204, 0]
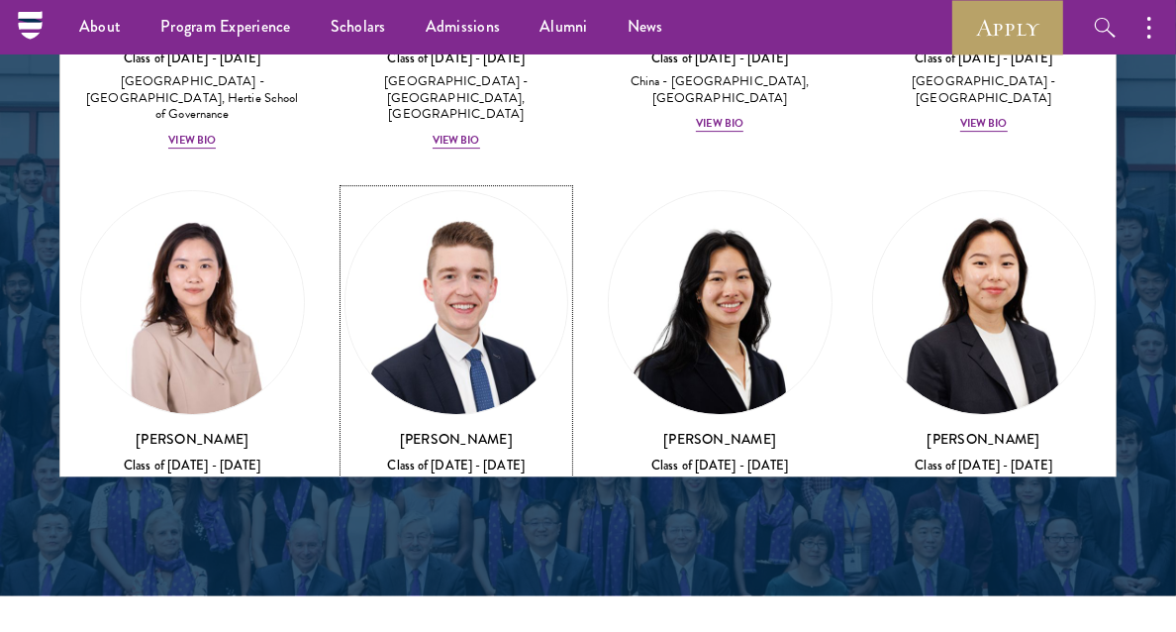
click at [459, 573] on div "View Bio" at bounding box center [457, 581] width 48 height 16
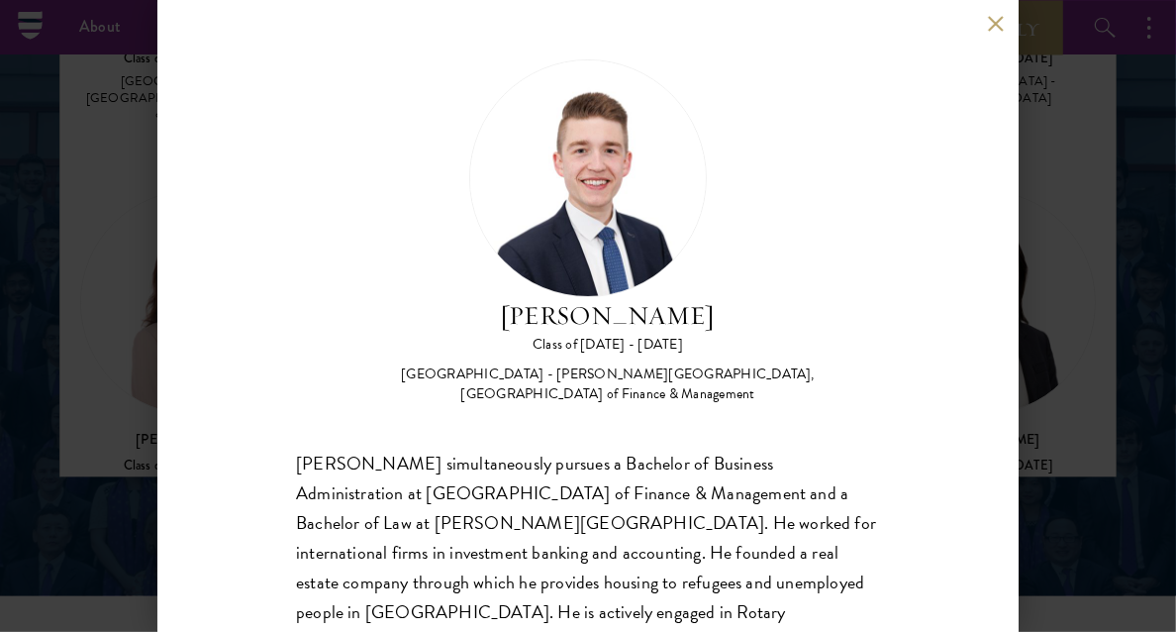
scroll to position [173, 0]
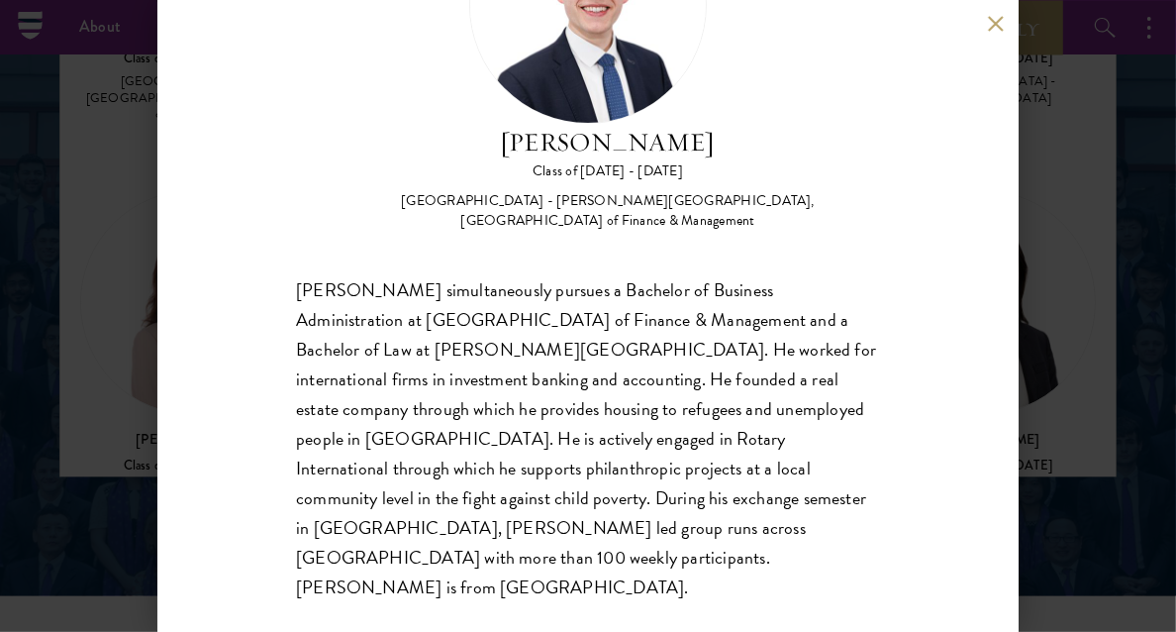
click at [99, 400] on div "Franz Hohmann Class of 2024 - 2025 Germany - Ludwig-Maximilians-Universität Mün…" at bounding box center [588, 316] width 1176 height 632
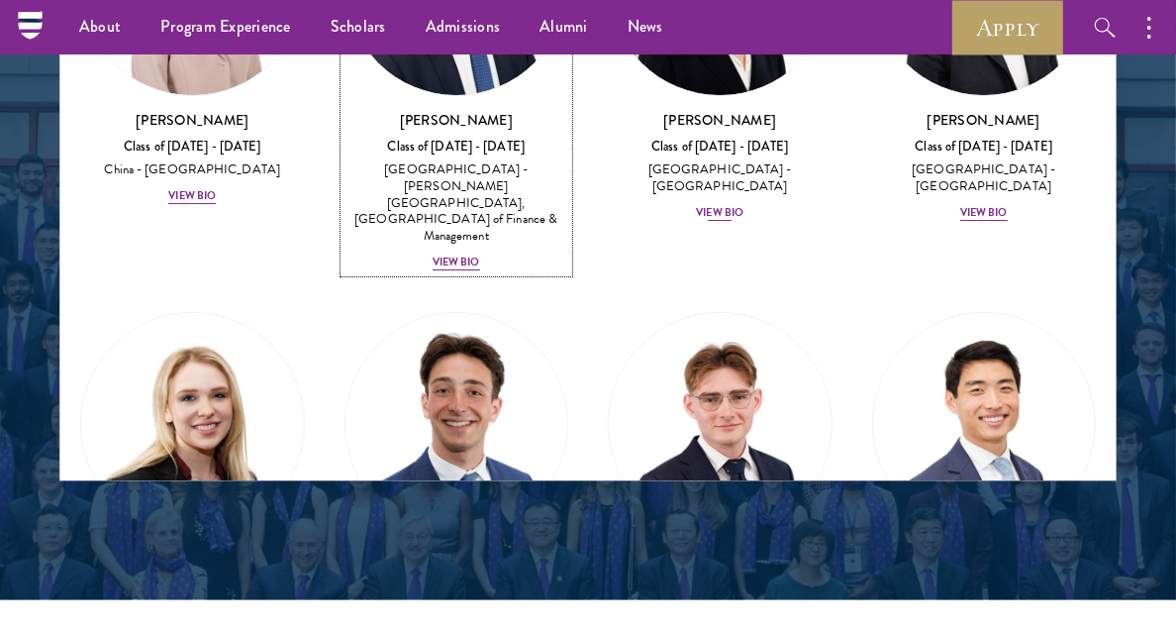
scroll to position [4528, 0]
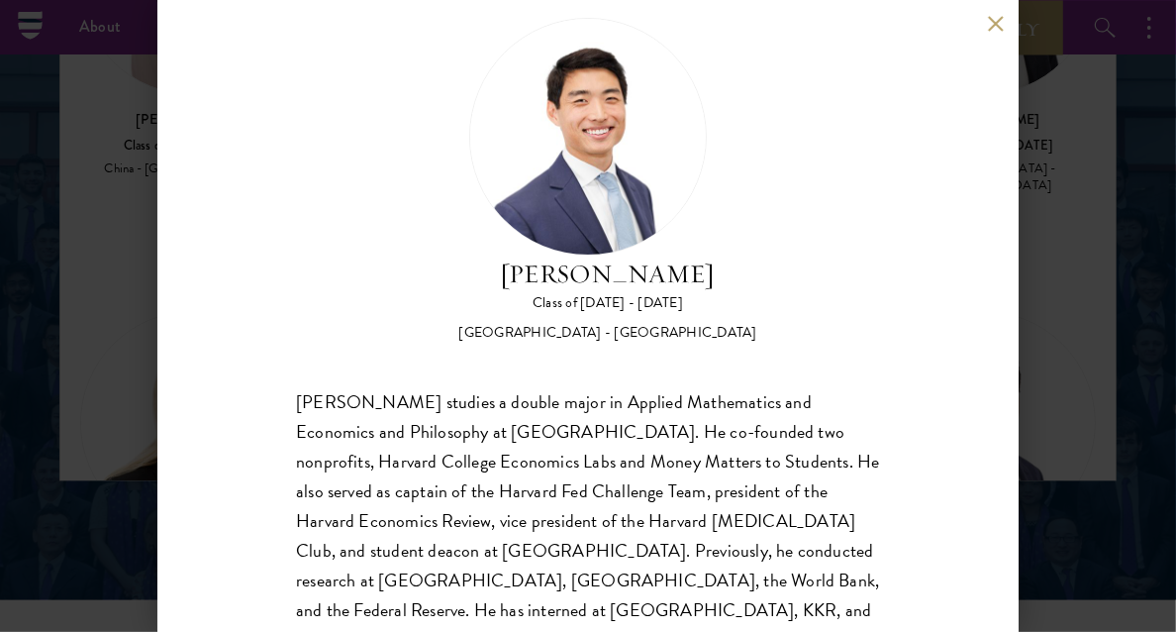
scroll to position [153, 0]
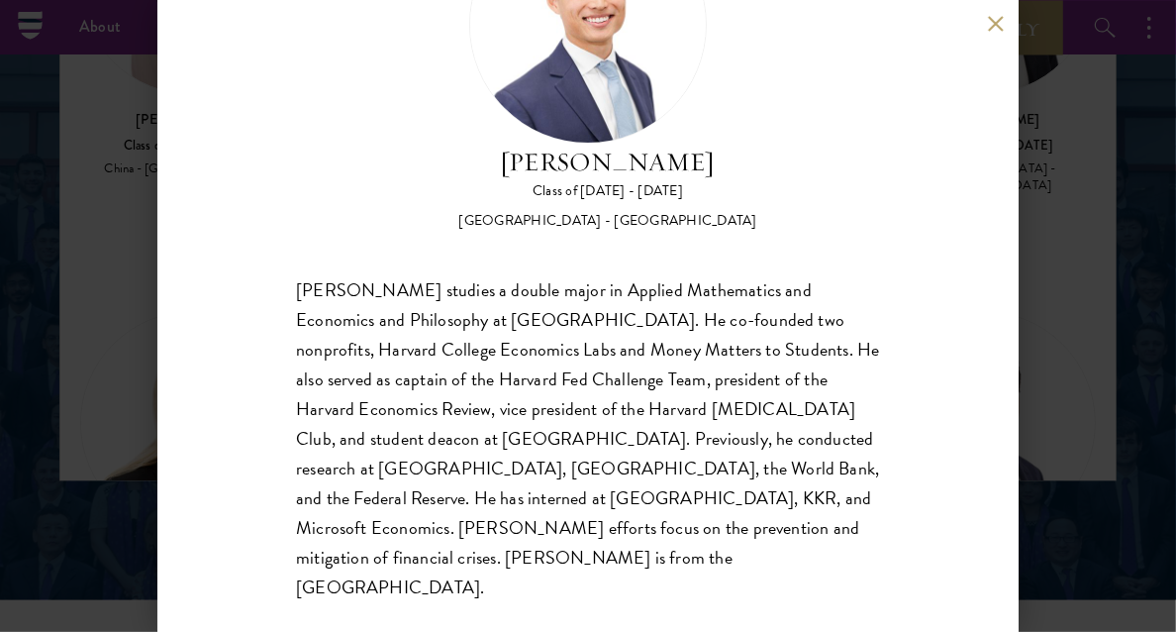
click at [86, 421] on div "Lawrence Jia Class of 2024 - 2025 United States of America - Harvard University…" at bounding box center [588, 316] width 1176 height 632
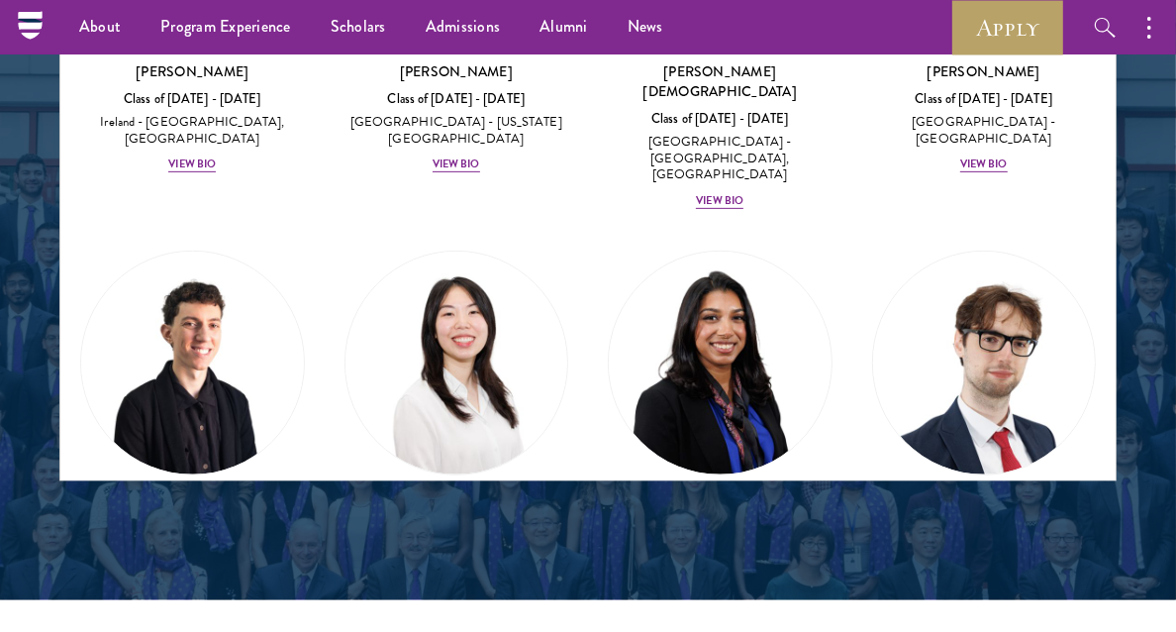
scroll to position [5427, 0]
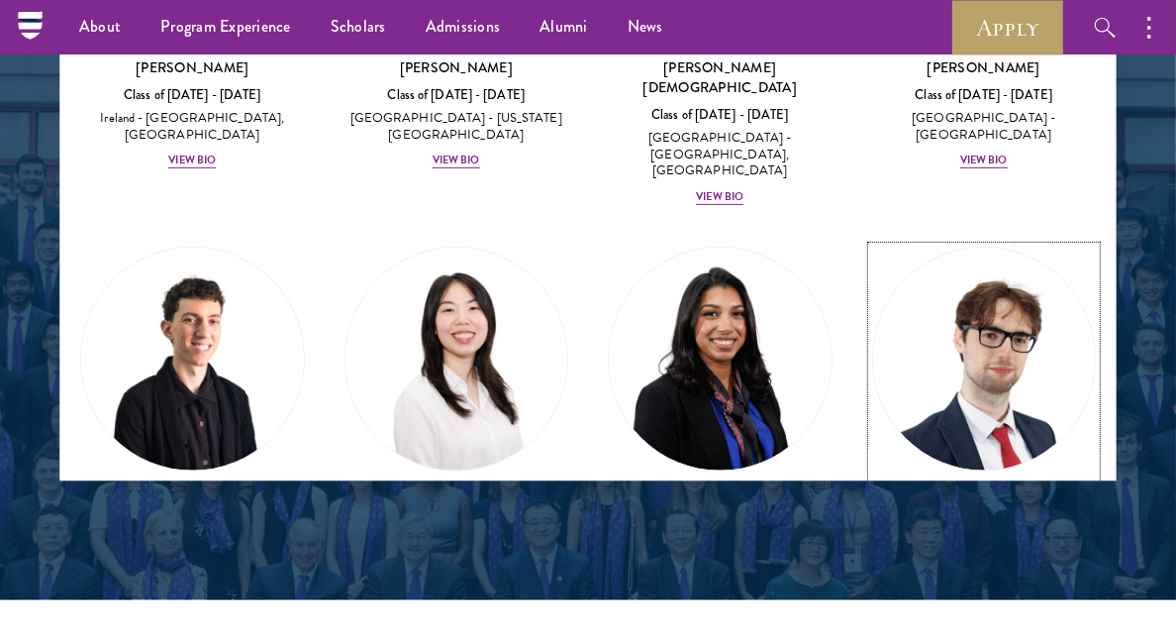
click at [965, 595] on div "View Bio" at bounding box center [984, 603] width 48 height 16
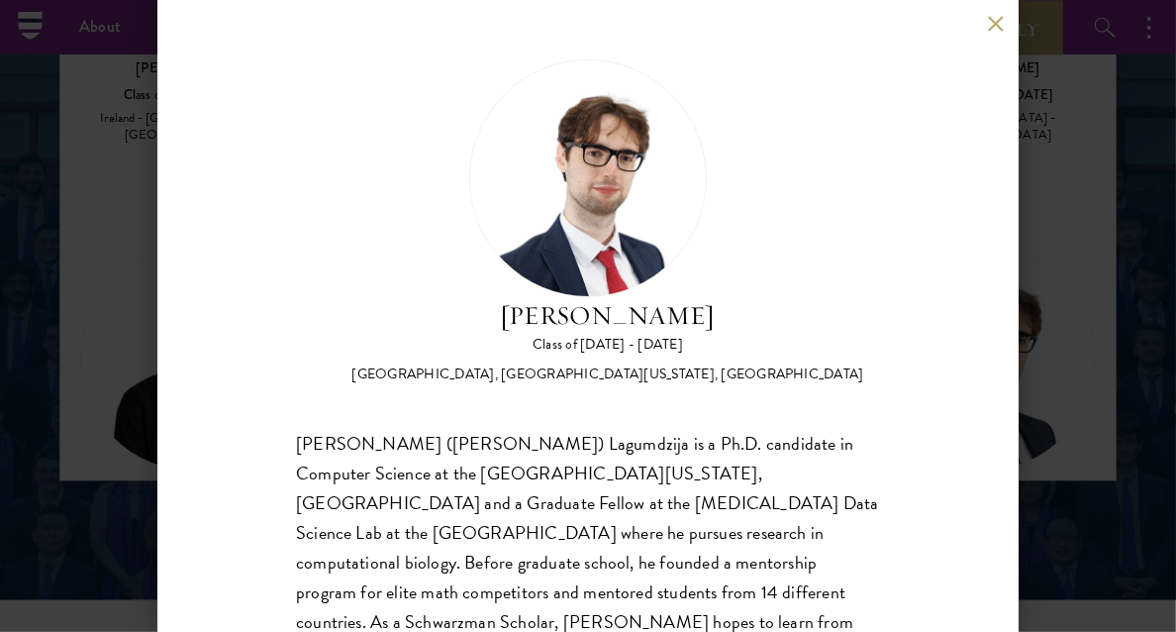
scroll to position [93, 0]
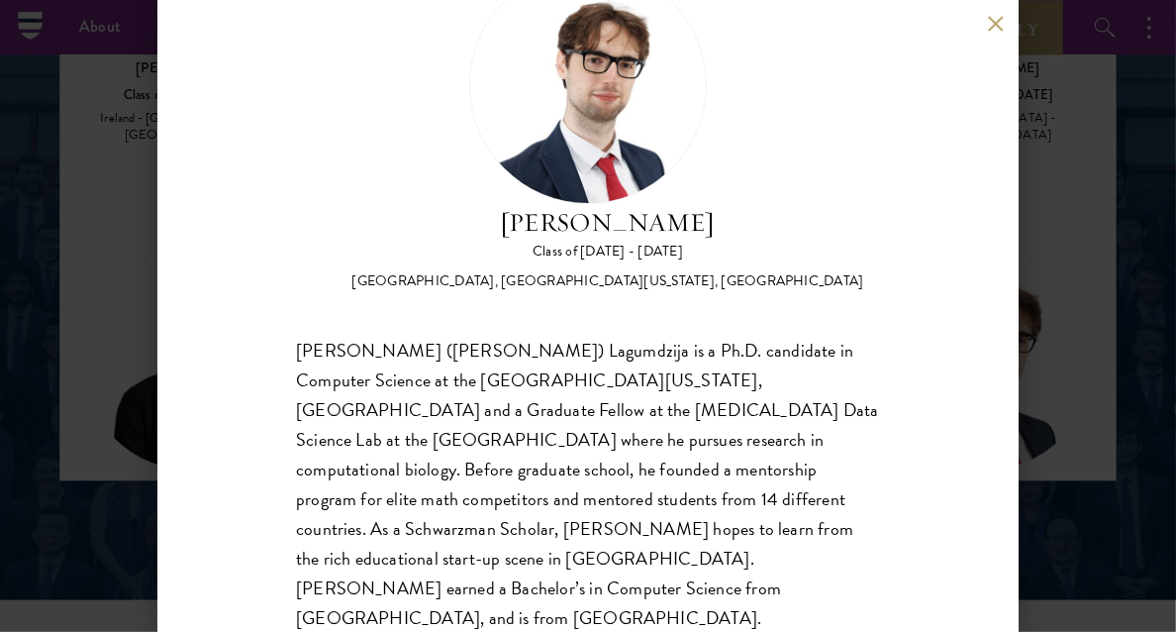
click at [997, 21] on button at bounding box center [995, 23] width 17 height 17
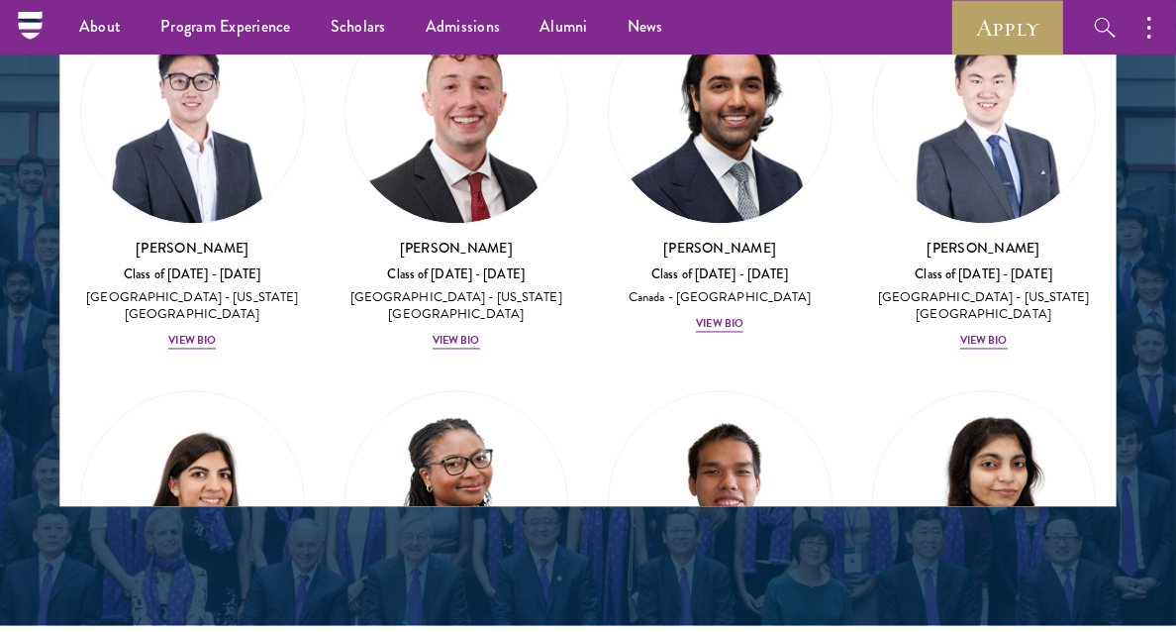
scroll to position [7349, 0]
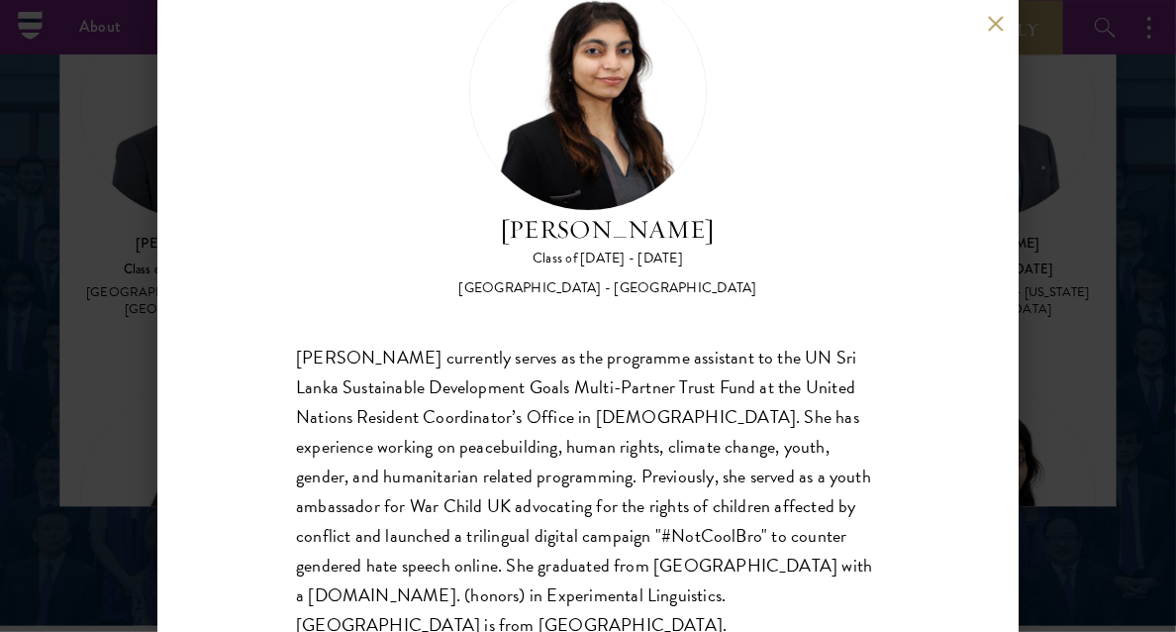
scroll to position [124, 0]
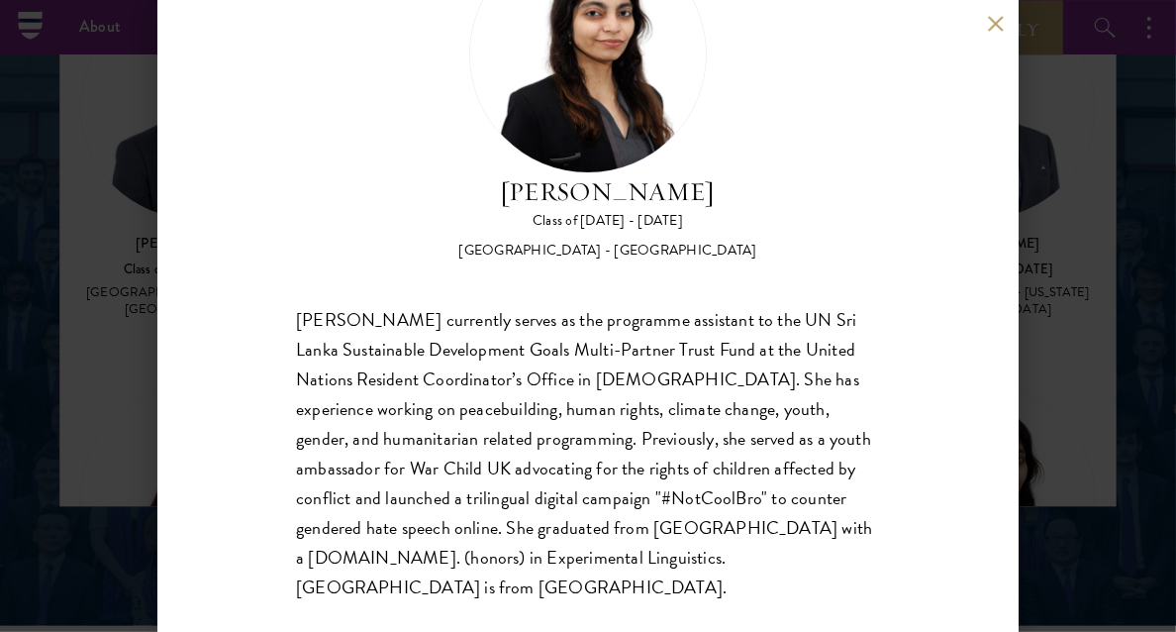
click at [97, 411] on div "Ruqaiyah Mohamed Shiraz Class of 2024 - 2025 Sri Lanka - University College Lon…" at bounding box center [588, 316] width 1176 height 632
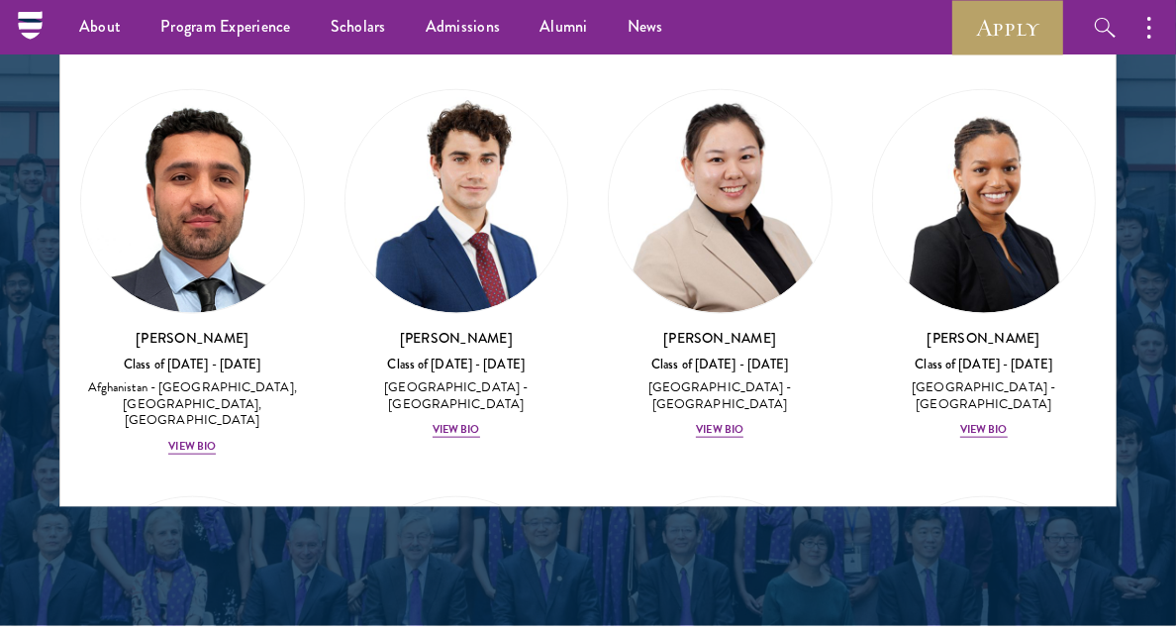
scroll to position [11282, 0]
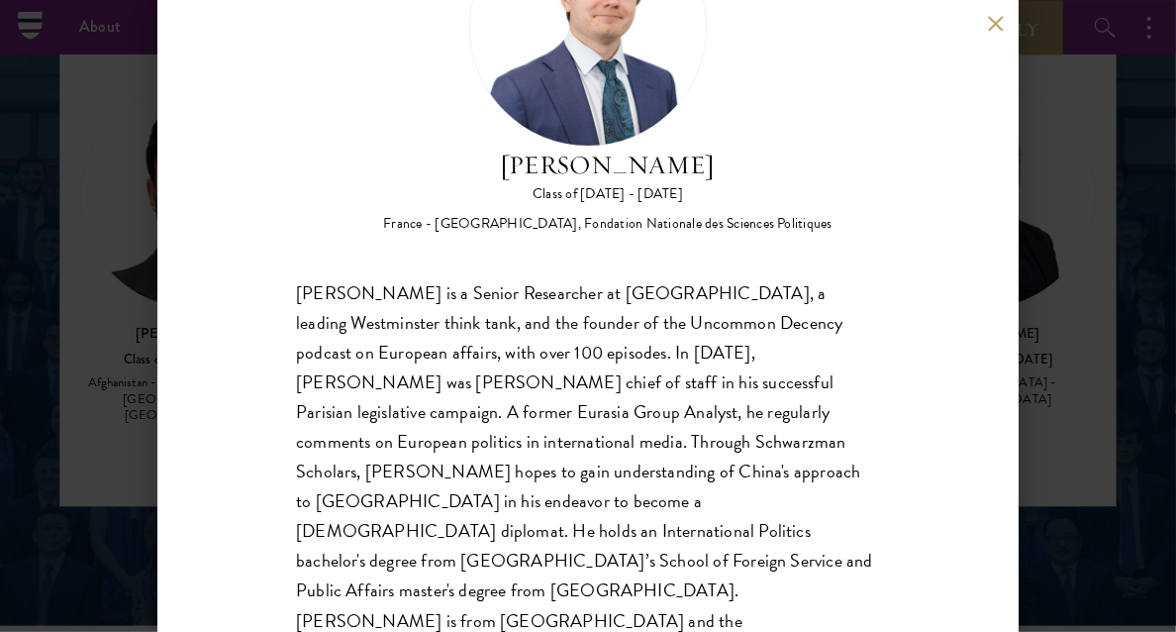
scroll to position [153, 0]
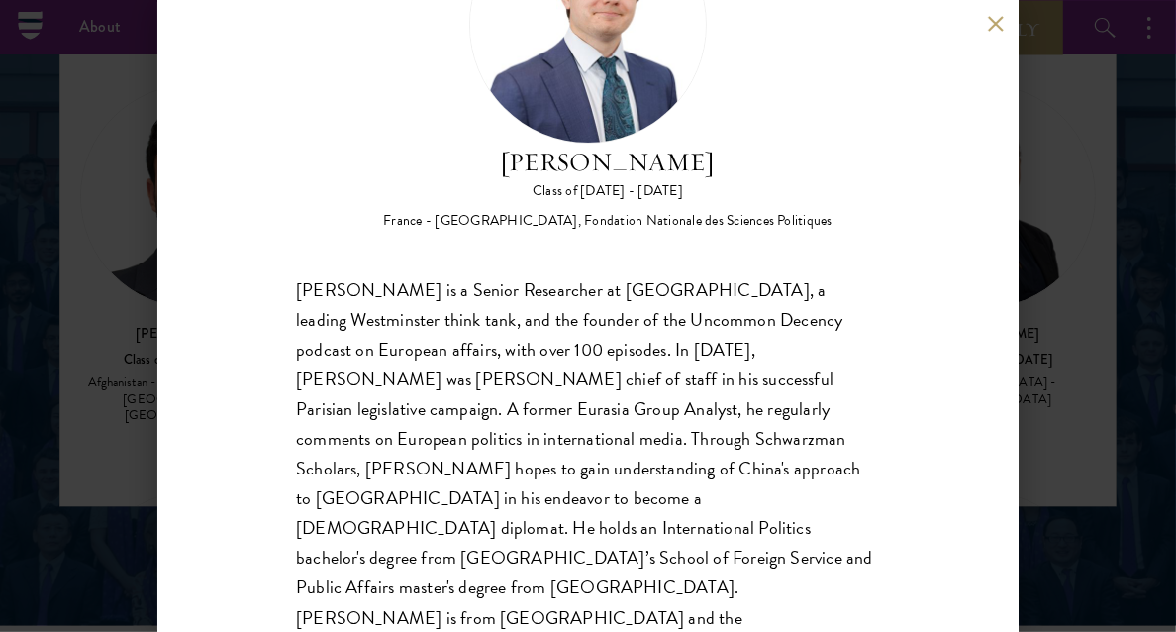
click at [98, 433] on div "François Valentin Class of 2024 - 2025 France - Georgetown University, Fondatio…" at bounding box center [588, 316] width 1176 height 632
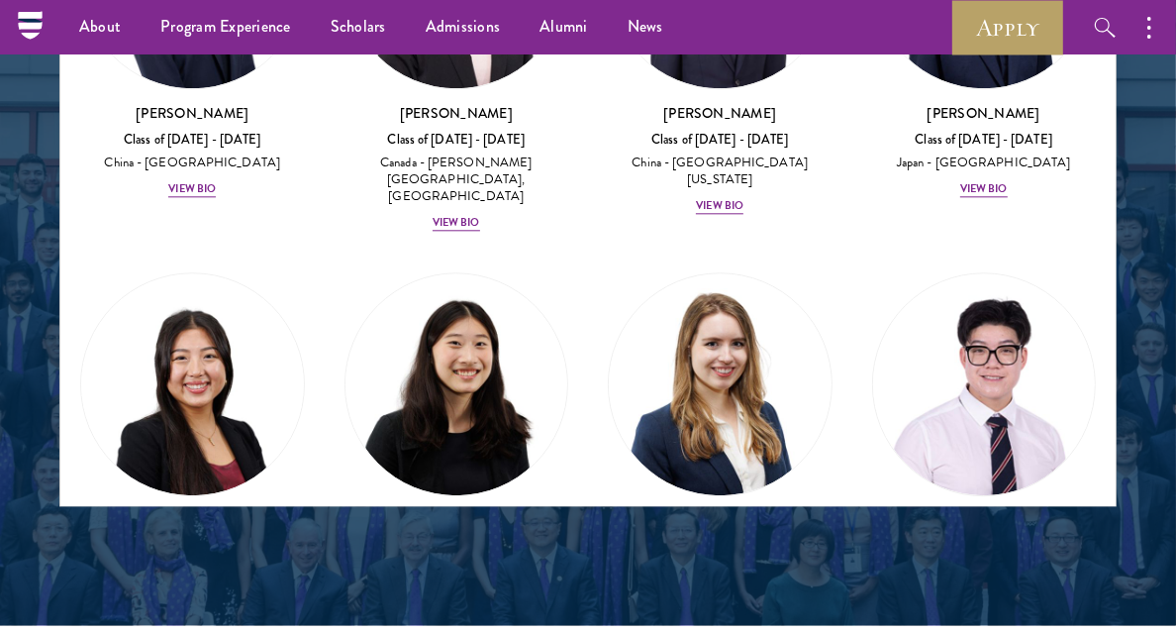
scroll to position [13167, 0]
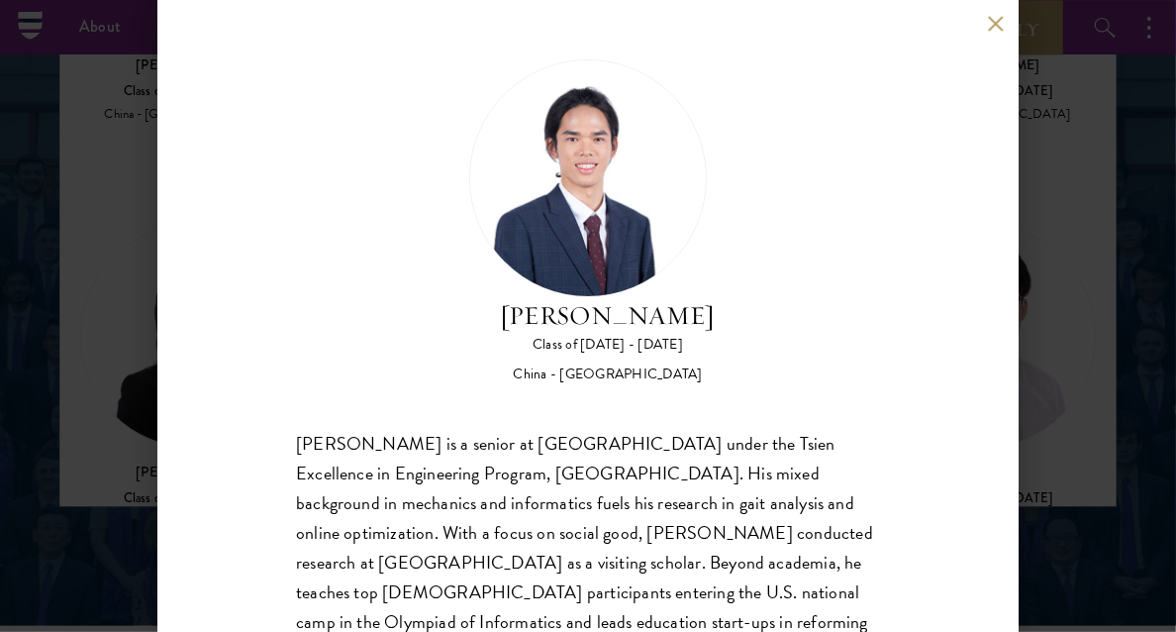
click at [1000, 23] on button at bounding box center [995, 23] width 17 height 17
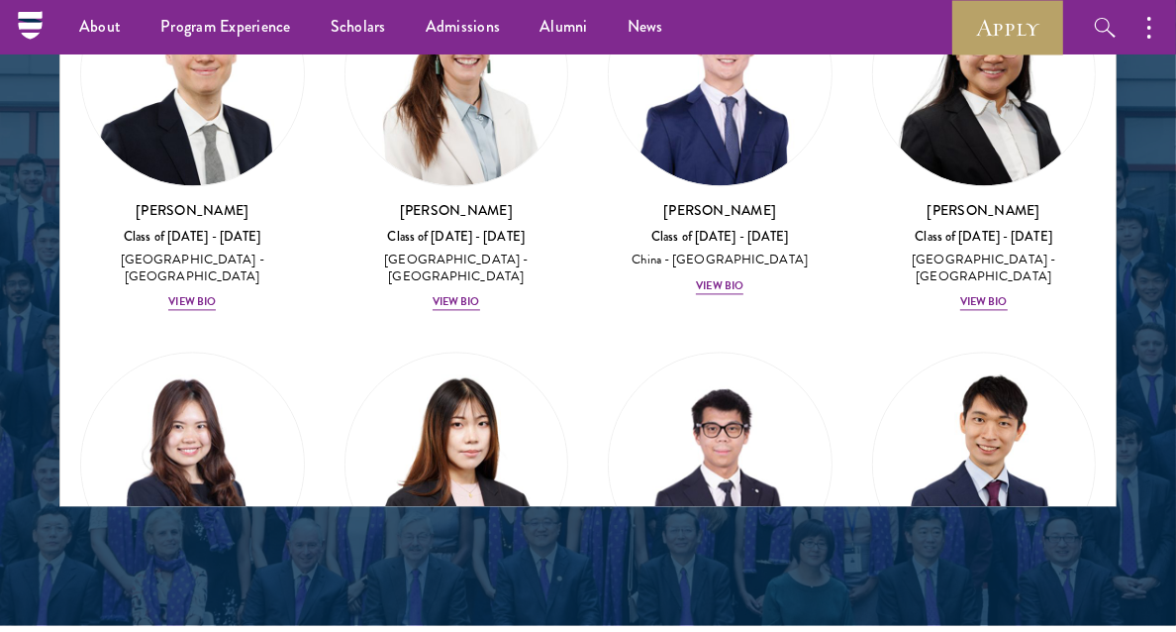
scroll to position [12500, 0]
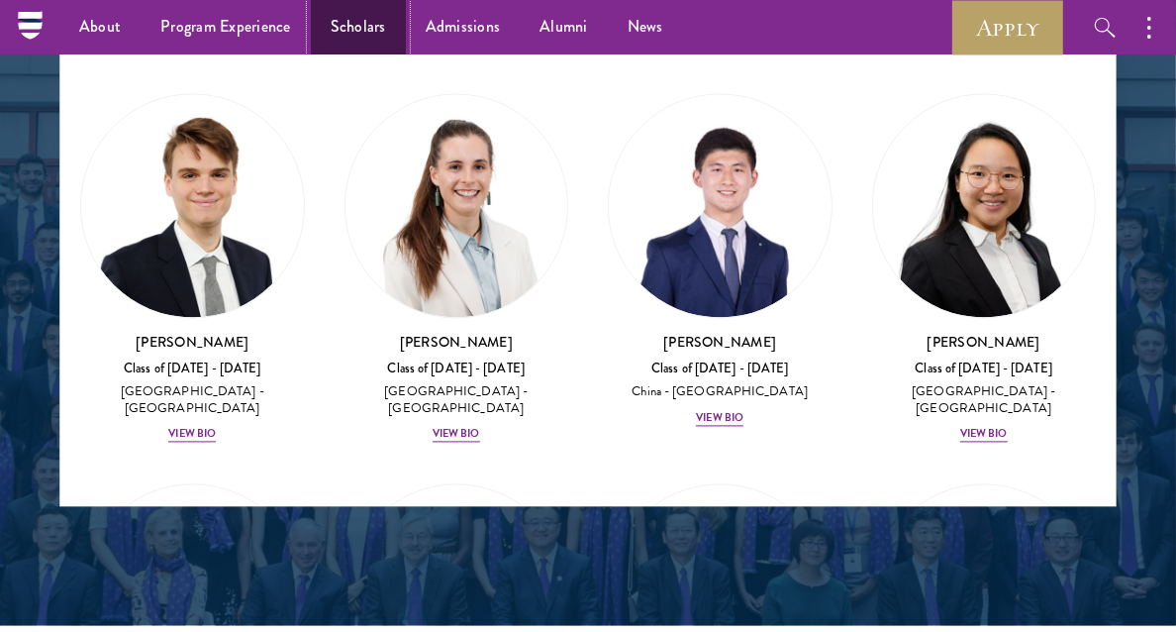
click at [320, 22] on link "Scholars" at bounding box center [358, 27] width 95 height 54
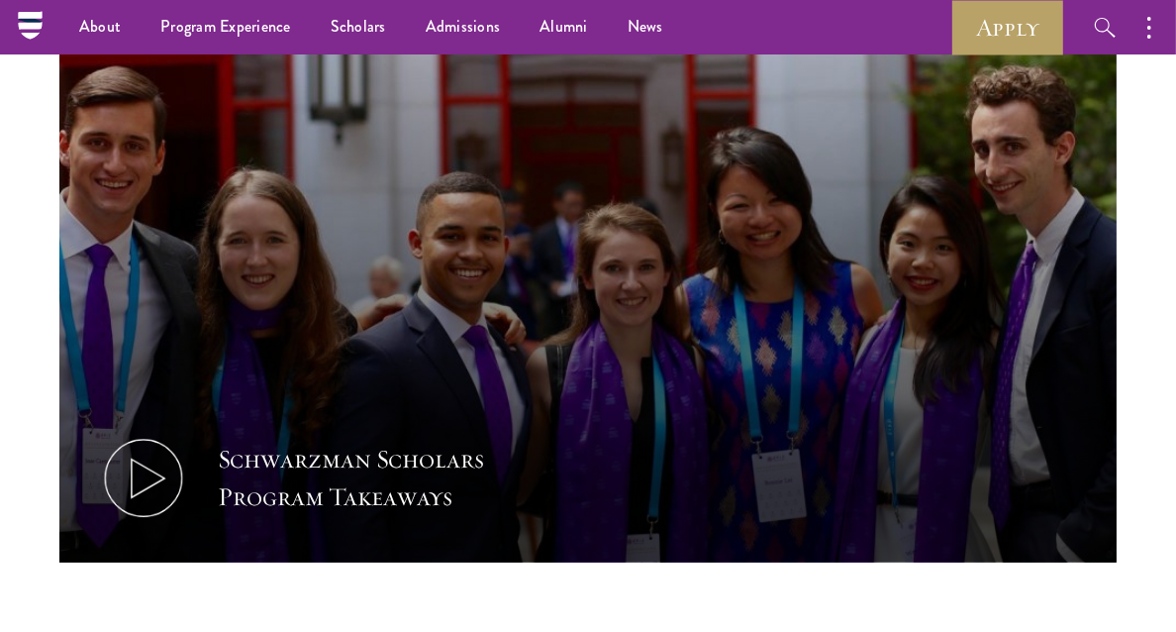
scroll to position [935, 0]
